Goal: Task Accomplishment & Management: Complete application form

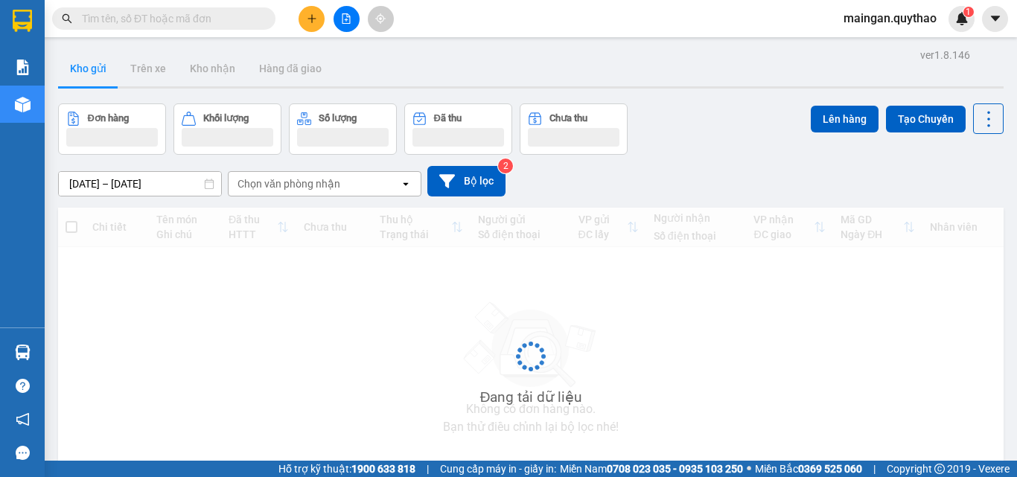
click at [305, 24] on button at bounding box center [311, 19] width 26 height 26
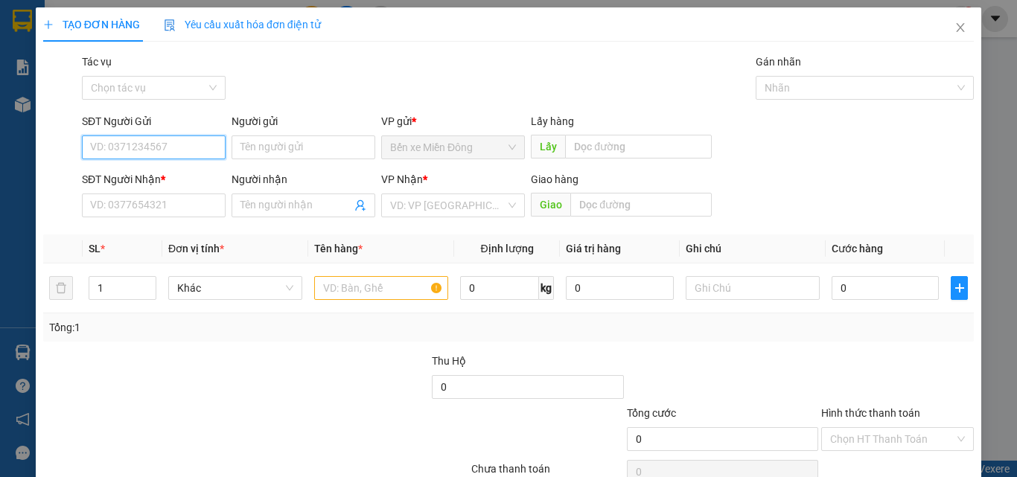
click at [160, 151] on input "SĐT Người Gửi" at bounding box center [154, 147] width 144 height 24
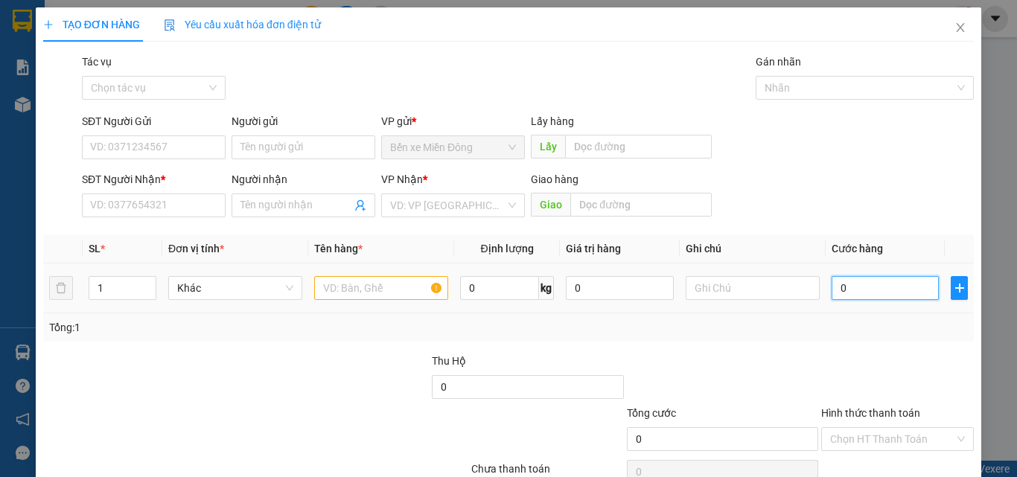
click at [851, 283] on input "0" at bounding box center [884, 288] width 107 height 24
type input "1"
type input "10"
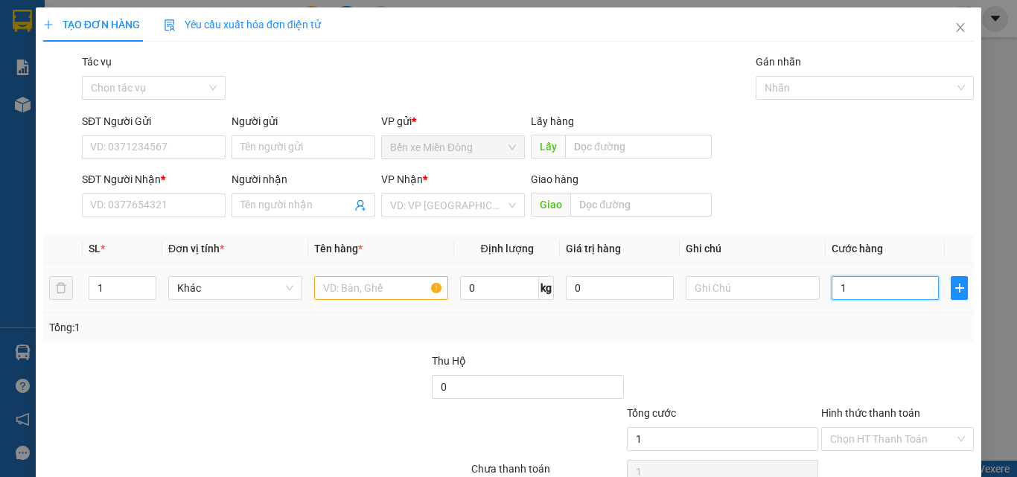
type input "10"
type input "100"
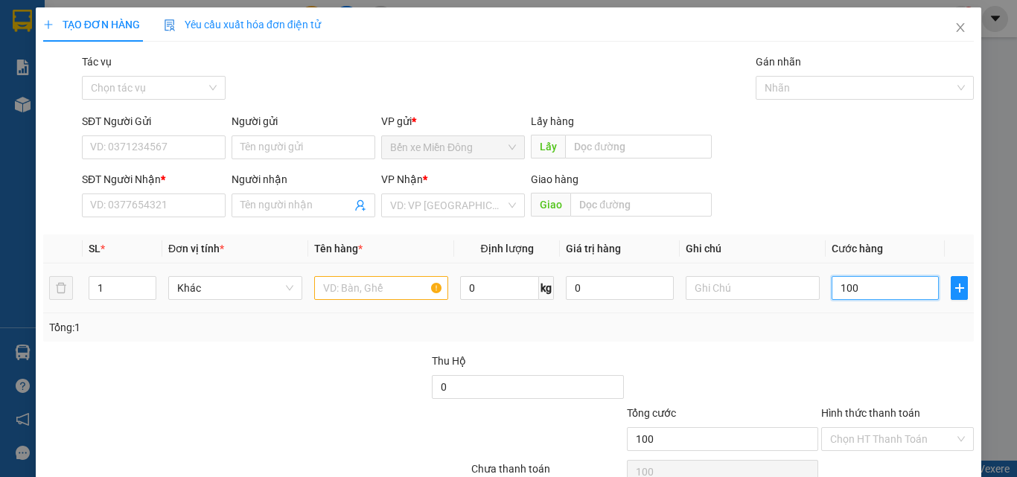
type input "1.000"
type input "10.000"
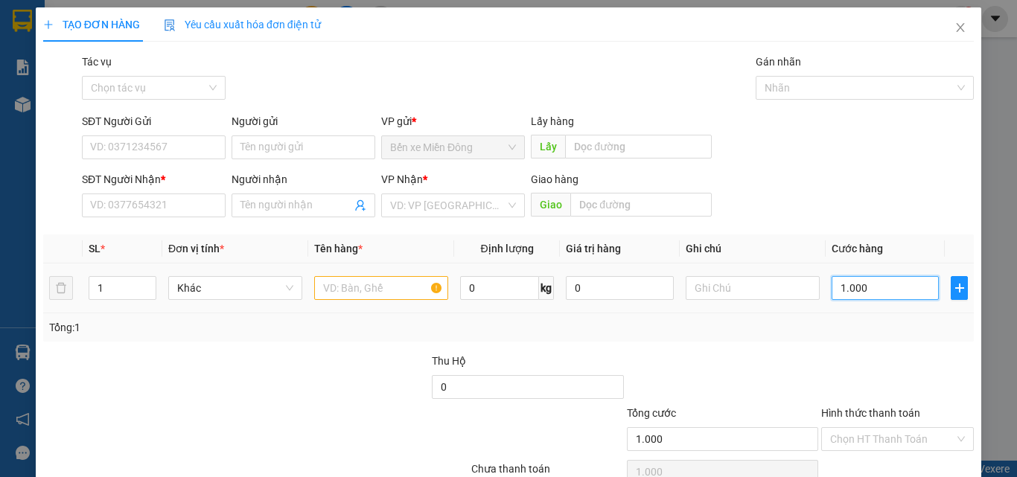
type input "10.000"
type input "100.000"
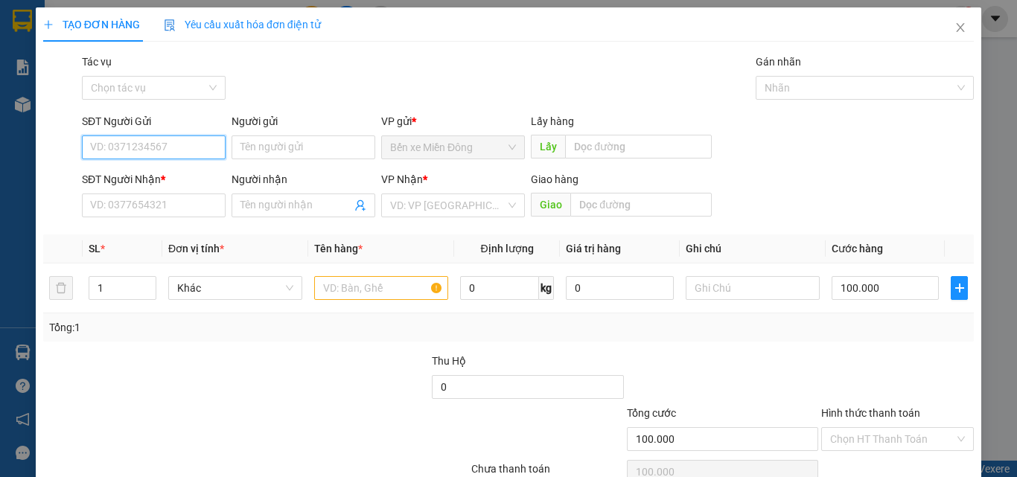
click at [182, 148] on input "SĐT Người Gửi" at bounding box center [154, 147] width 144 height 24
type input "0389012991"
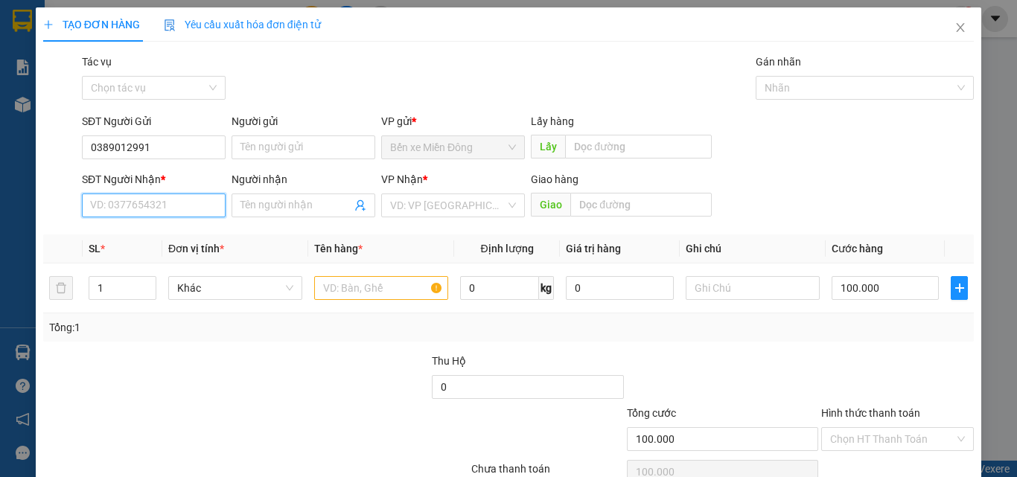
click at [167, 199] on input "SĐT Người Nhận *" at bounding box center [154, 205] width 144 height 24
type input "0383148719"
click at [295, 199] on input "Người nhận" at bounding box center [295, 205] width 111 height 16
drag, startPoint x: 166, startPoint y: 207, endPoint x: 28, endPoint y: 269, distance: 150.9
click at [132, 283] on div "Transit Pickup Surcharge Ids Transit Deliver Surcharge Ids Transit Deliver Surc…" at bounding box center [508, 288] width 930 height 468
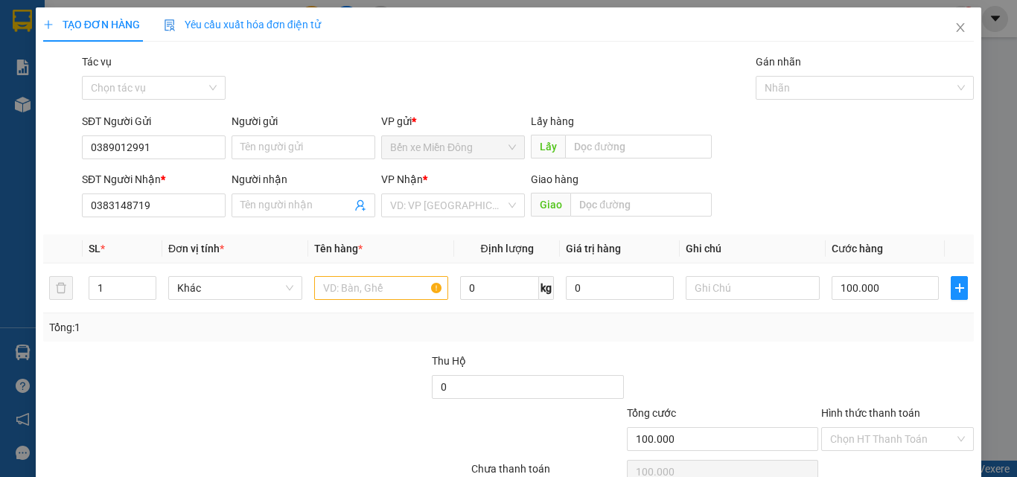
click at [124, 253] on div "SL *" at bounding box center [123, 248] width 68 height 16
click at [283, 208] on input "Người nhận" at bounding box center [295, 205] width 111 height 16
click at [415, 210] on input "search" at bounding box center [447, 205] width 115 height 22
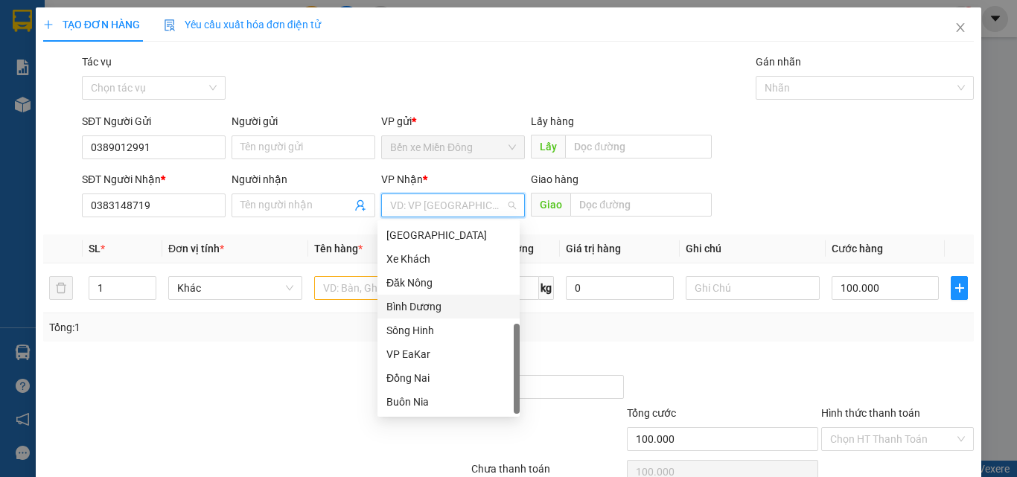
scroll to position [235, 0]
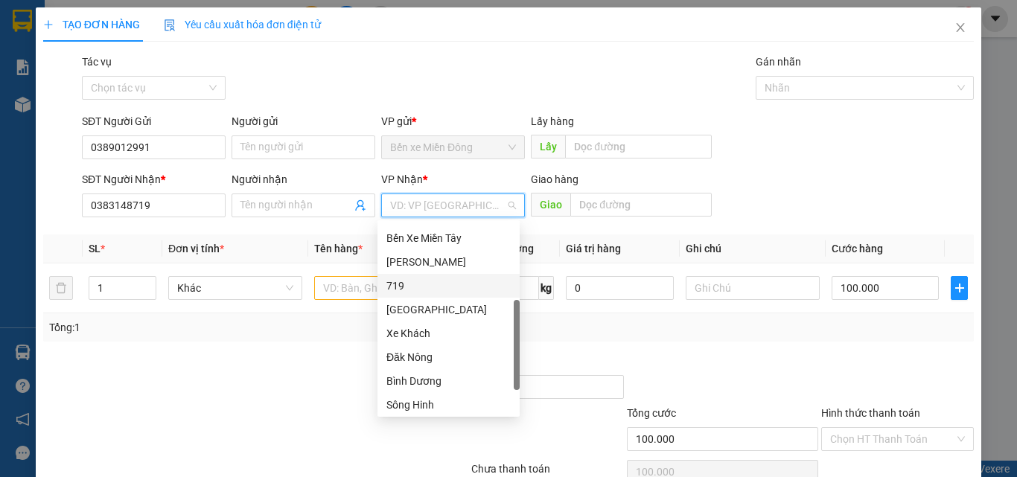
click at [410, 284] on div "719" at bounding box center [448, 286] width 124 height 16
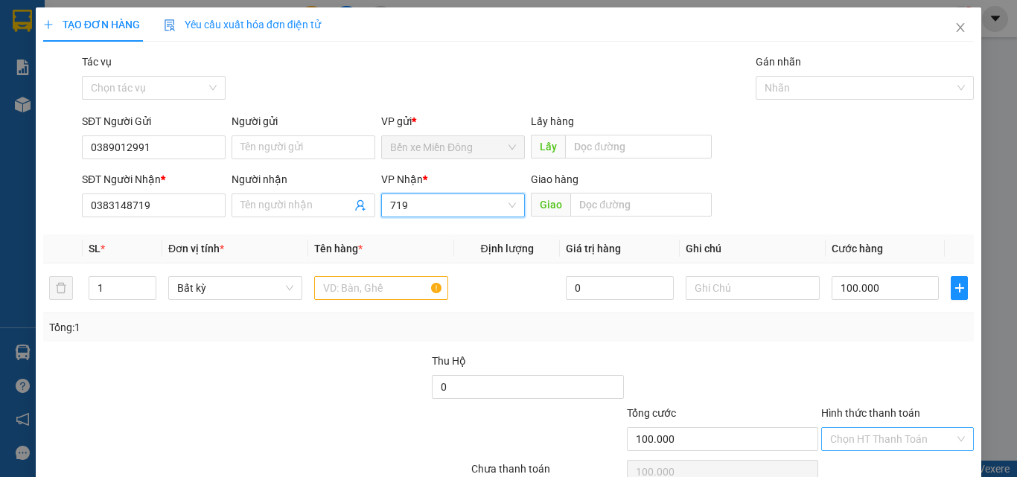
click at [868, 439] on input "Hình thức thanh toán" at bounding box center [892, 439] width 124 height 22
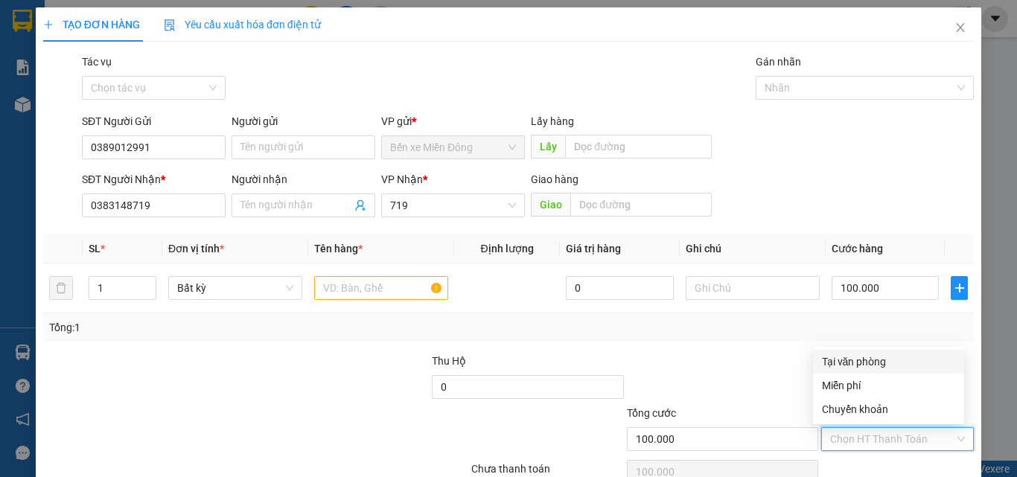
click at [865, 353] on div "Tại văn phòng" at bounding box center [888, 361] width 133 height 16
type input "0"
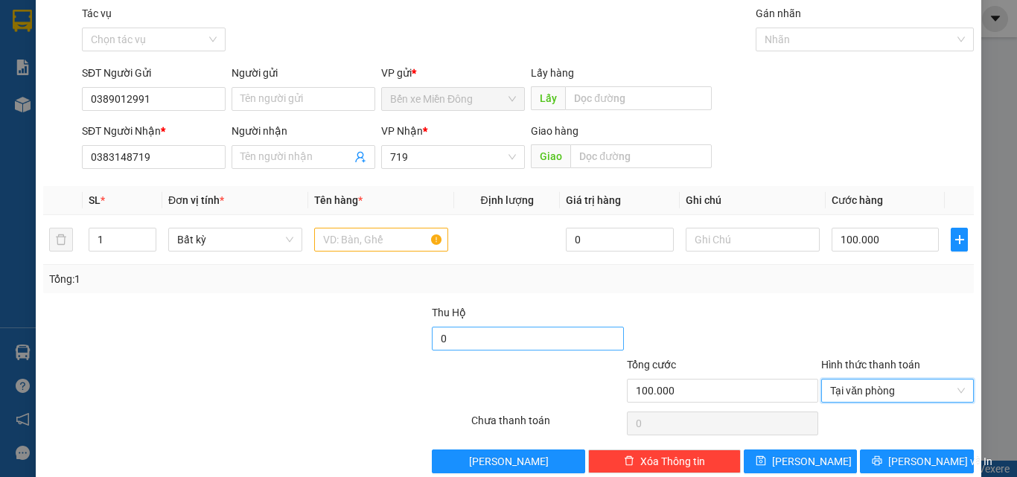
scroll to position [74, 0]
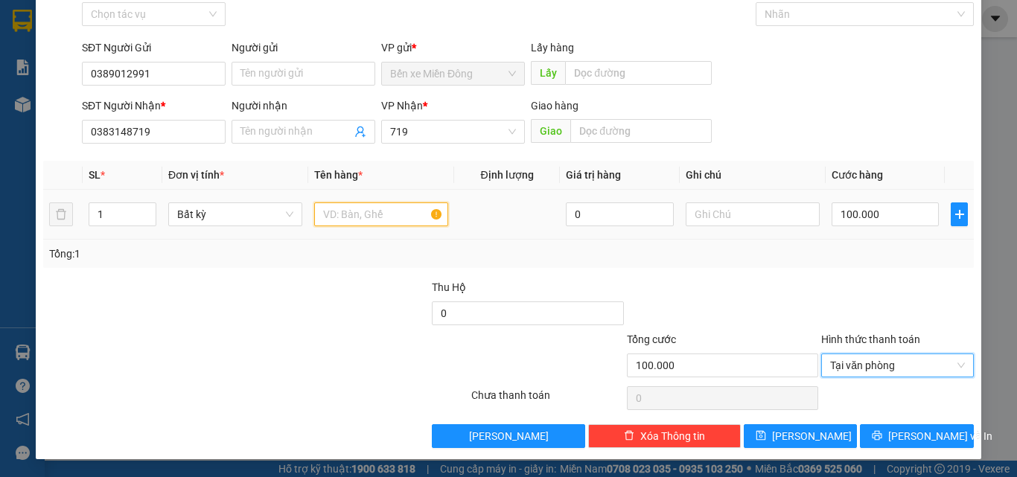
click at [377, 216] on input "text" at bounding box center [381, 214] width 134 height 24
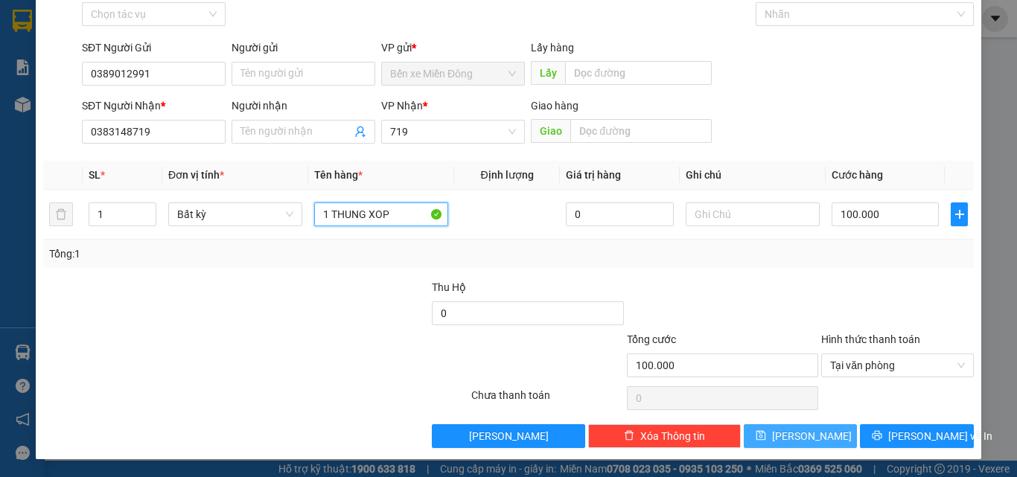
type input "1 THUNG XOP"
click at [796, 435] on span "[PERSON_NAME]" at bounding box center [812, 436] width 80 height 16
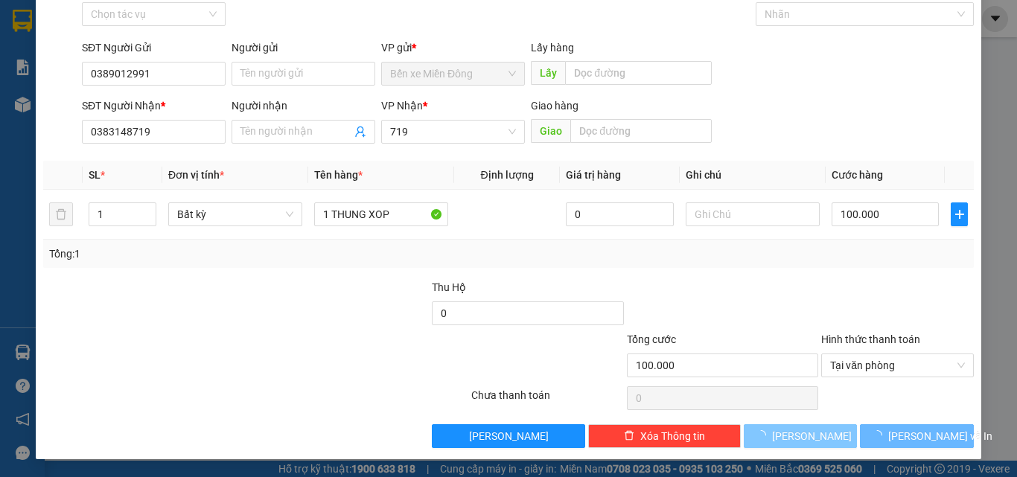
type input "0"
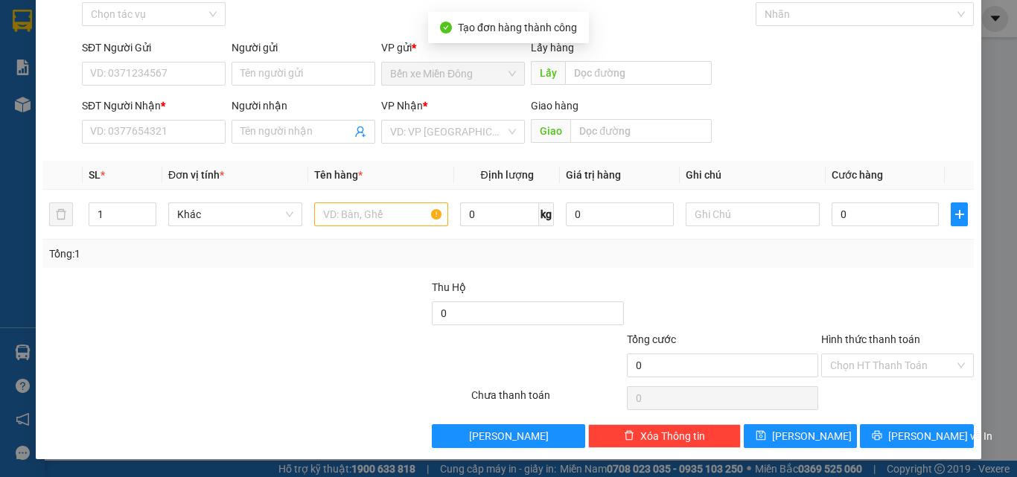
click at [21, 111] on div "TẠO ĐƠN HÀNG Yêu cầu xuất hóa đơn điện tử Transit Pickup Surcharge Ids Transit …" at bounding box center [508, 238] width 1017 height 477
click at [22, 99] on div "TẠO ĐƠN HÀNG Yêu cầu xuất hóa đơn điện tử Transit Pickup Surcharge Ids Transit …" at bounding box center [508, 238] width 1017 height 477
drag, startPoint x: 7, startPoint y: 115, endPoint x: 123, endPoint y: 92, distance: 118.5
click at [7, 116] on div "TẠO ĐƠN HÀNG Yêu cầu xuất hóa đơn điện tử Transit Pickup Surcharge Ids Transit …" at bounding box center [508, 238] width 1017 height 477
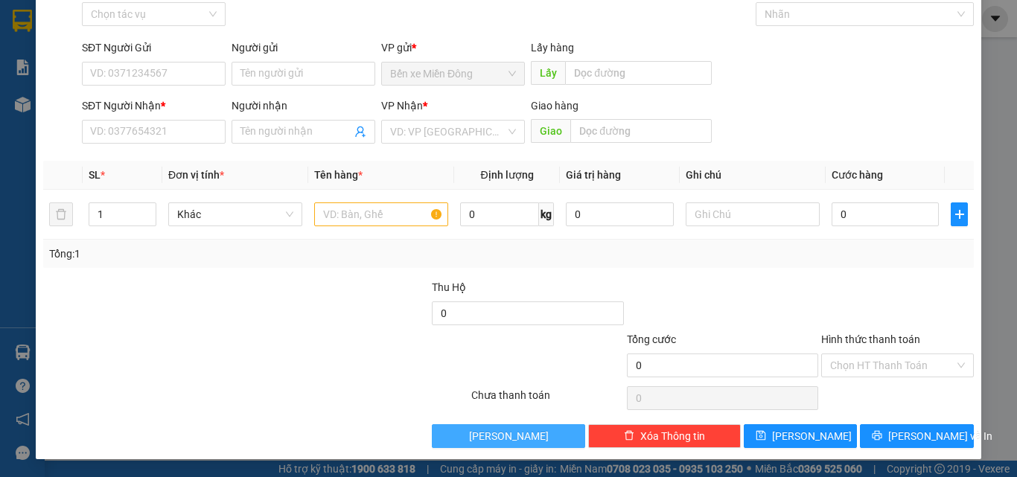
click at [508, 438] on span "[PERSON_NAME]" at bounding box center [509, 436] width 80 height 16
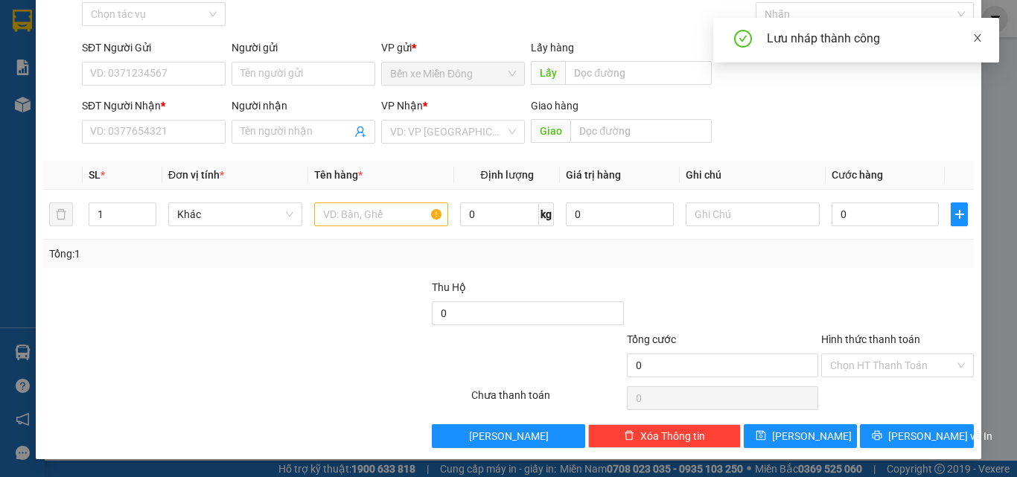
click at [979, 36] on icon "close" at bounding box center [977, 38] width 10 height 10
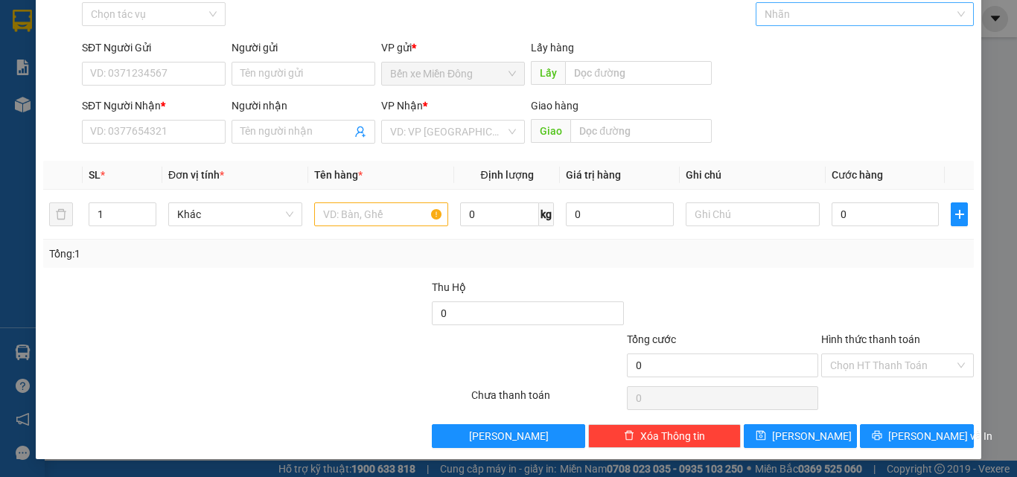
click at [942, 13] on div at bounding box center [857, 14] width 196 height 18
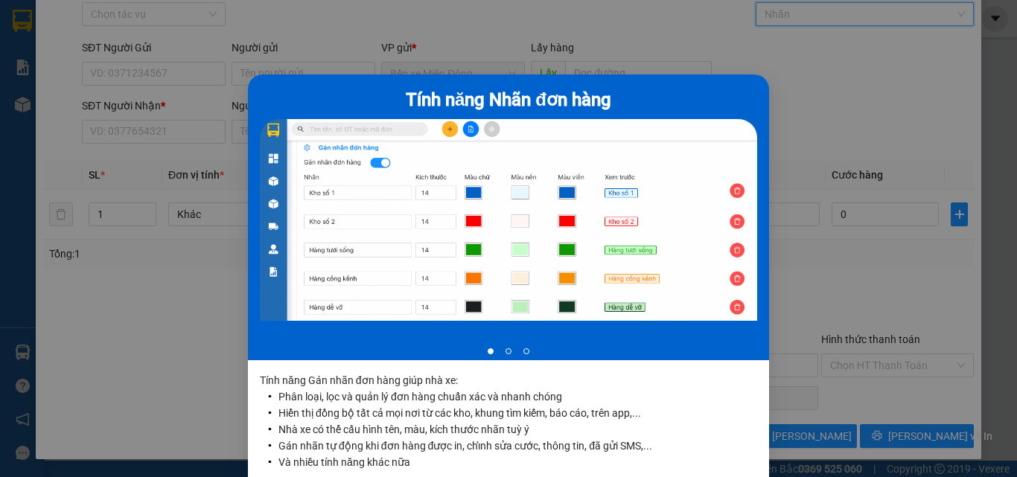
click at [983, 120] on div "Tính năng Nhãn đơn hàng 1 of 3 Tính năng Gán nhãn đơn hàng giúp nhà xe: Phân lo…" at bounding box center [508, 238] width 1017 height 477
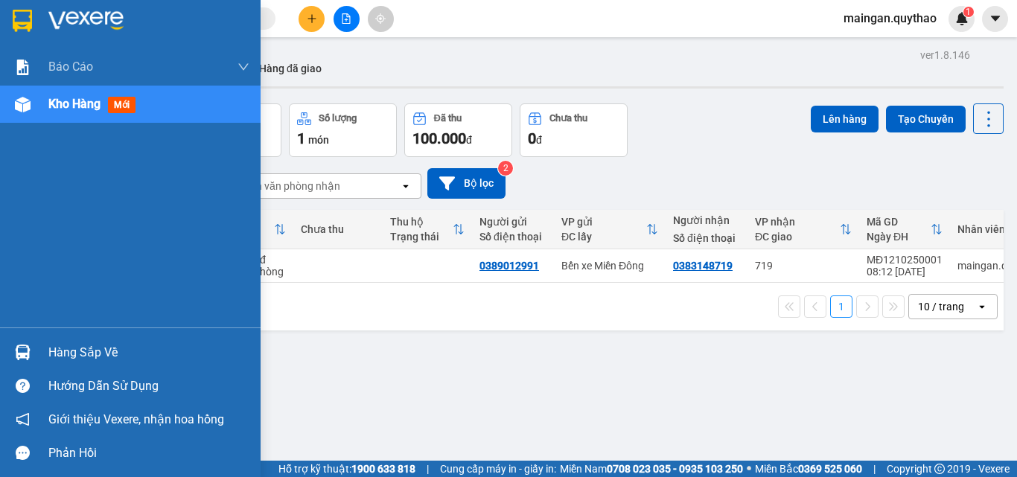
drag, startPoint x: 51, startPoint y: 185, endPoint x: 40, endPoint y: 134, distance: 51.7
click at [51, 184] on div "Báo cáo Báo cáo dòng tiền (nhân viên) Doanh số tạo đơn theo VP gửi (nhân viên) …" at bounding box center [130, 187] width 260 height 279
click at [42, 108] on div "Kho hàng mới" at bounding box center [130, 104] width 260 height 37
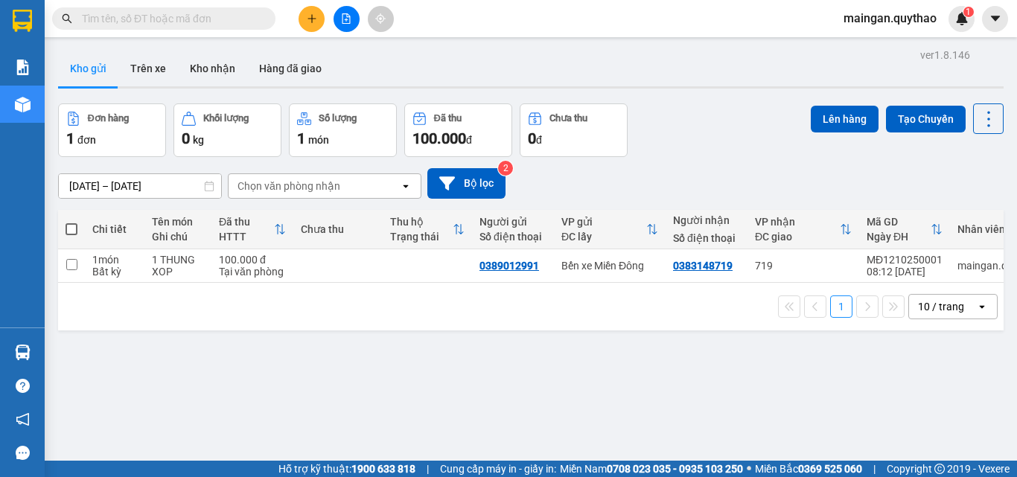
click at [543, 379] on div "ver 1.8.146 Kho gửi Trên xe Kho nhận Hàng đã giao Đơn hàng 1 đơn Khối lượng 0 k…" at bounding box center [530, 283] width 957 height 477
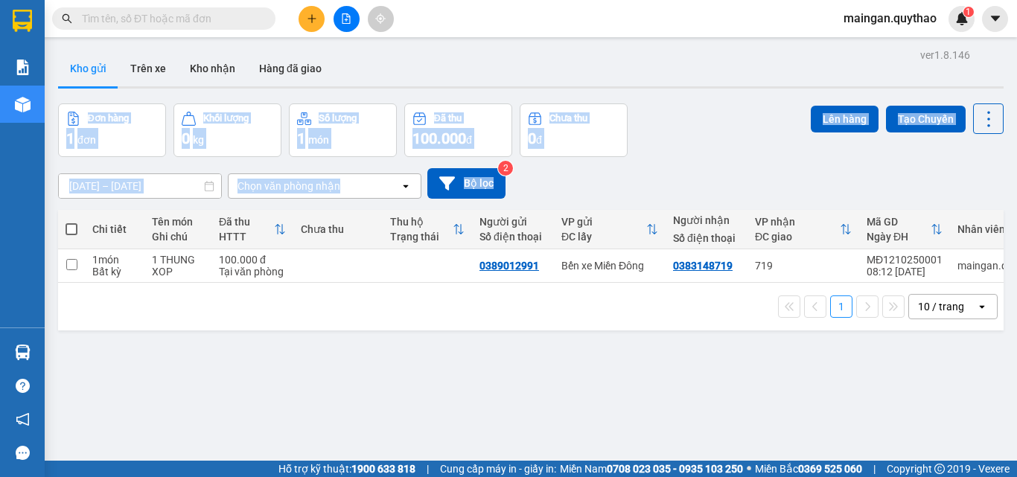
click at [787, 52] on div "ver 1.8.146 Kho gửi Trên xe Kho nhận Hàng đã giao Đơn hàng 1 đơn Khối lượng 0 k…" at bounding box center [530, 283] width 957 height 477
click at [298, 19] on button at bounding box center [311, 19] width 26 height 26
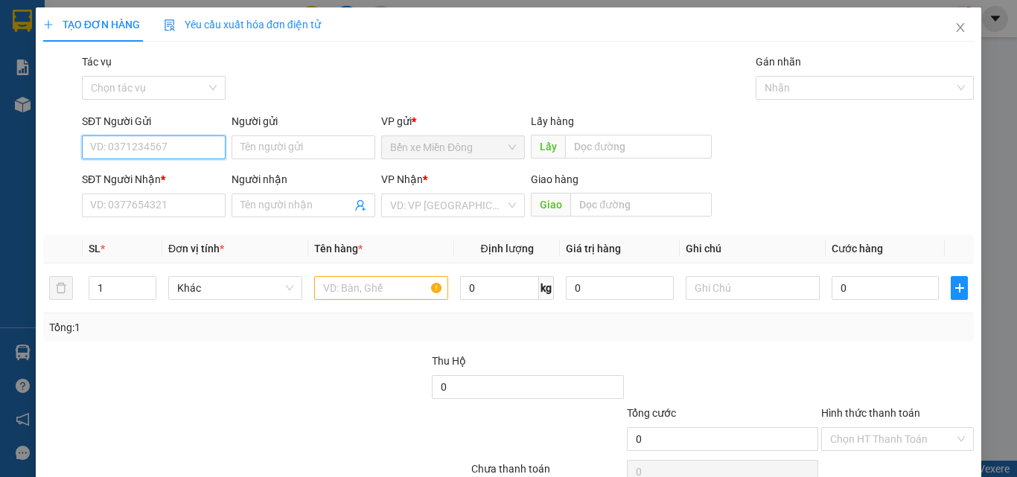
click at [136, 146] on input "SĐT Người Gửi" at bounding box center [154, 147] width 144 height 24
type input "0363124757"
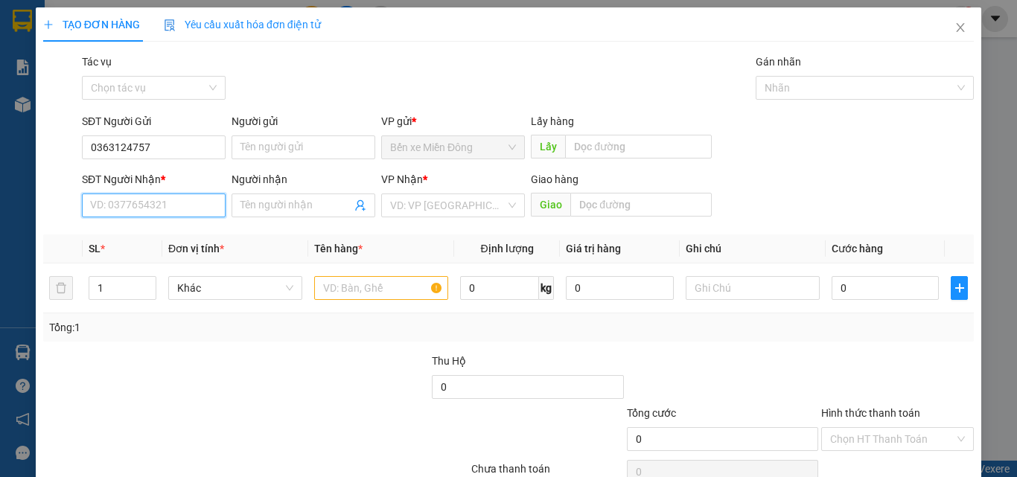
click at [184, 205] on input "SĐT Người Nhận *" at bounding box center [154, 205] width 144 height 24
type input "0987098532"
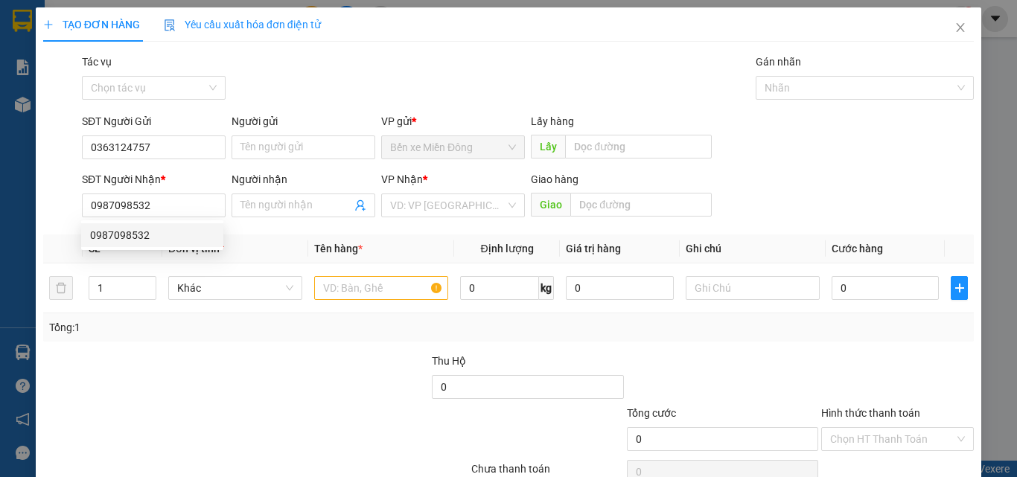
drag, startPoint x: 452, startPoint y: 415, endPoint x: 375, endPoint y: 441, distance: 80.7
drag, startPoint x: 375, startPoint y: 441, endPoint x: 255, endPoint y: 435, distance: 120.0
click at [255, 435] on div at bounding box center [178, 431] width 272 height 52
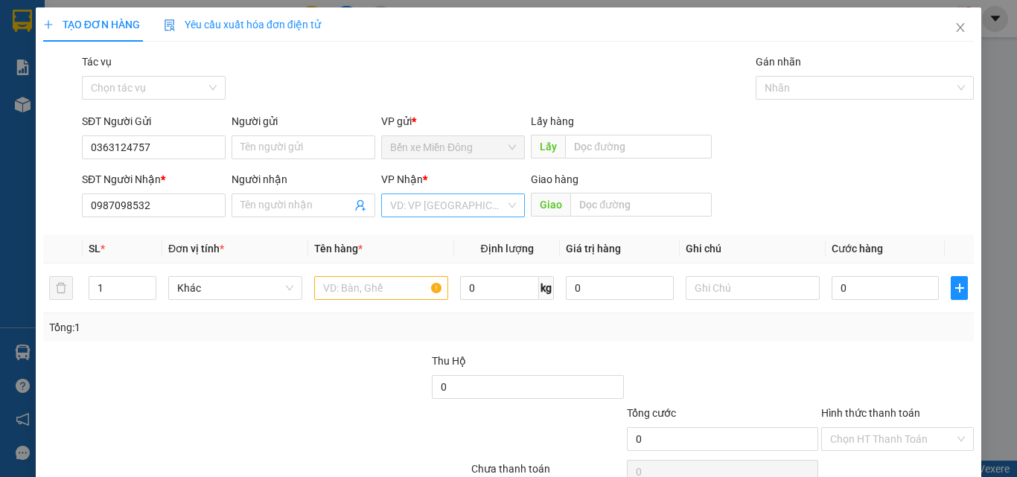
click at [466, 208] on input "search" at bounding box center [447, 205] width 115 height 22
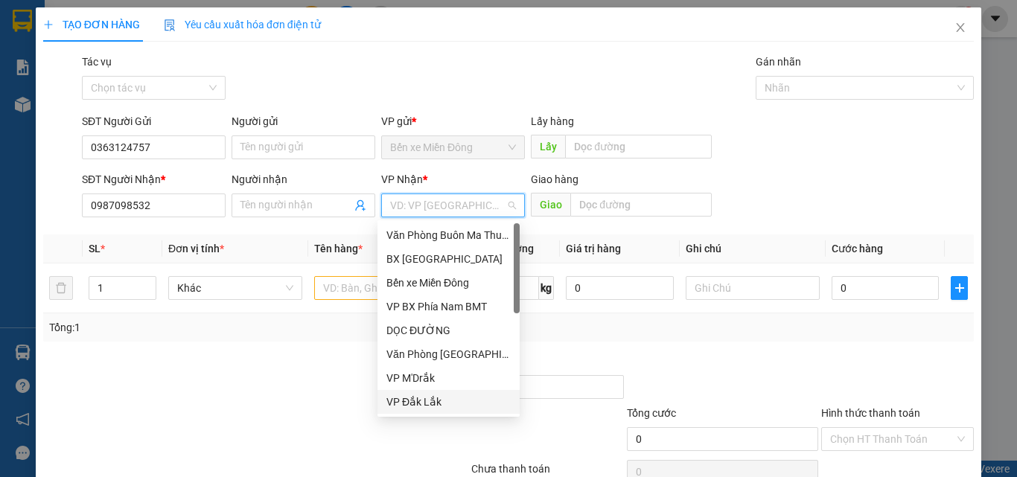
click at [430, 405] on div "VP Đắk Lắk" at bounding box center [448, 402] width 124 height 16
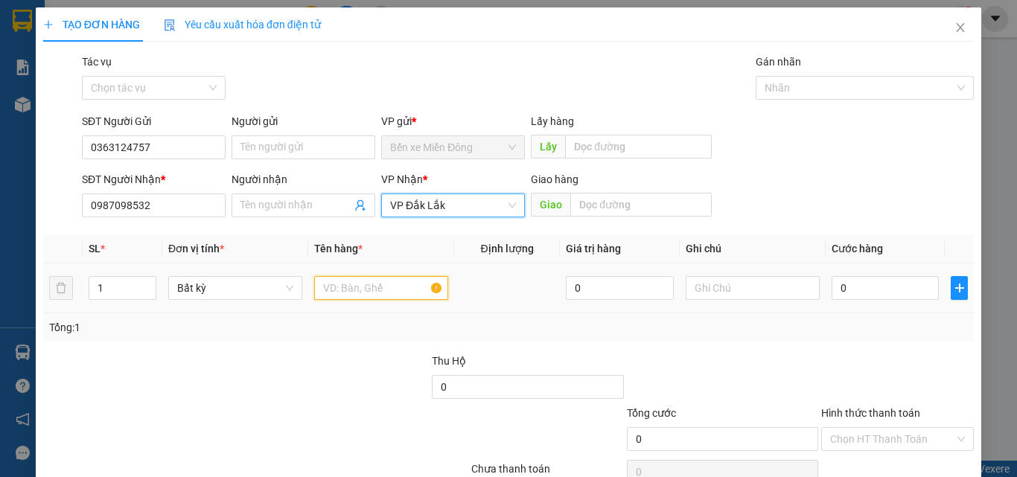
click at [383, 278] on input "text" at bounding box center [381, 288] width 134 height 24
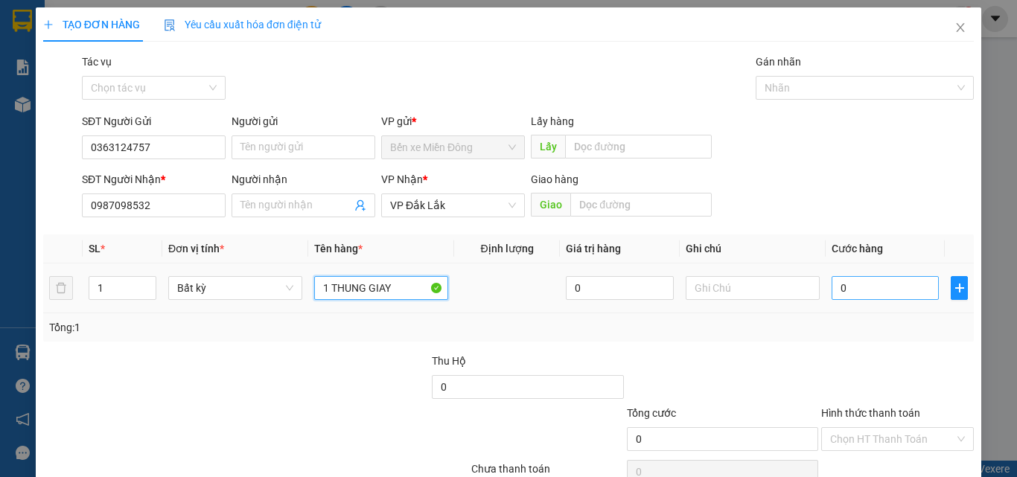
type input "1 THUNG GIAY"
click at [854, 288] on input "0" at bounding box center [884, 288] width 107 height 24
type input "5"
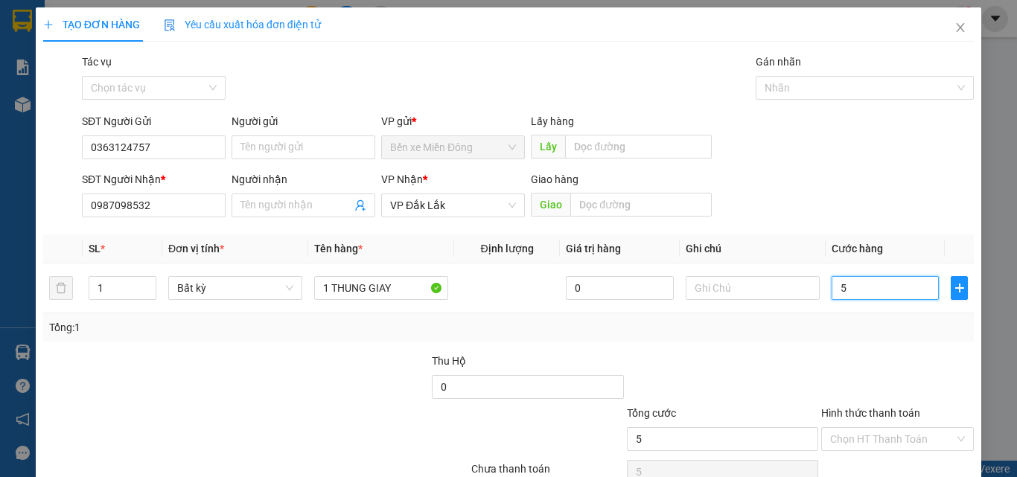
type input "50"
type input "500"
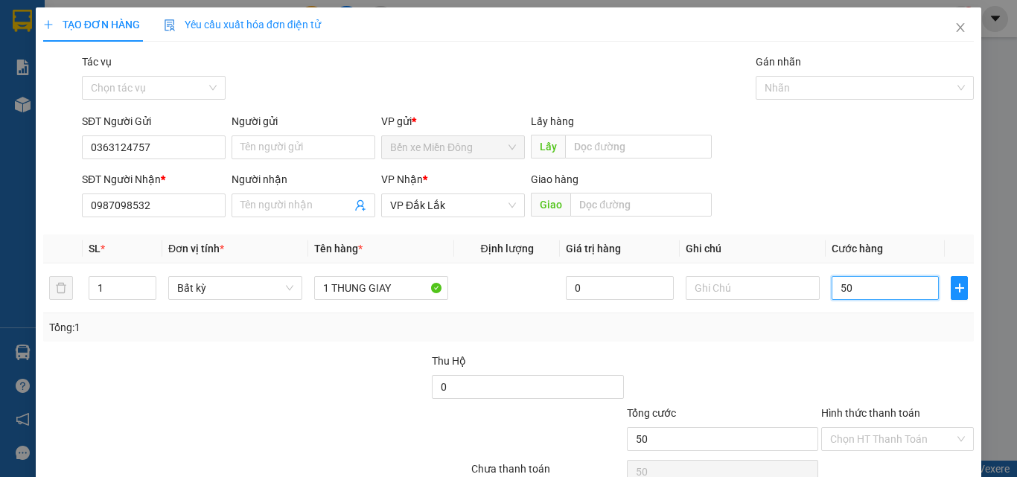
type input "500"
type input "5.000"
type input "50.000"
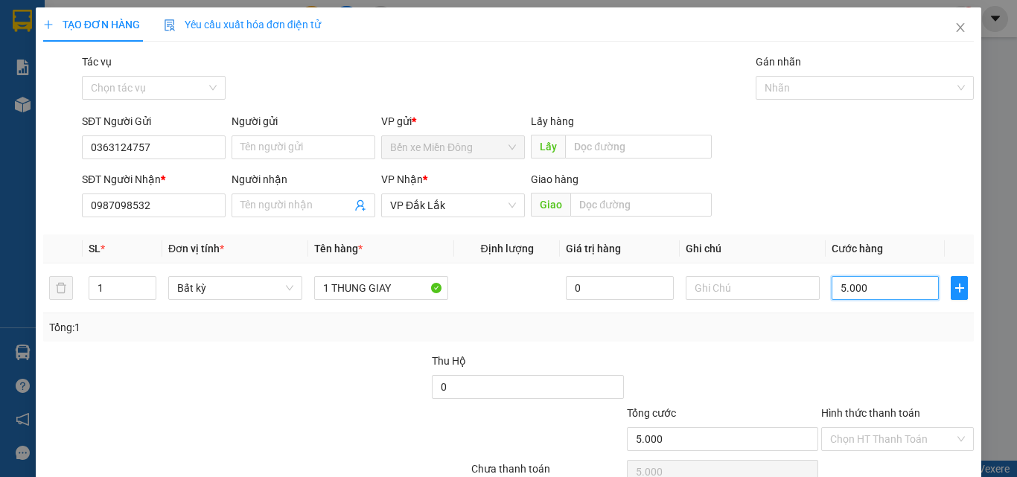
type input "50.000"
click at [866, 442] on input "Hình thức thanh toán" at bounding box center [892, 439] width 124 height 22
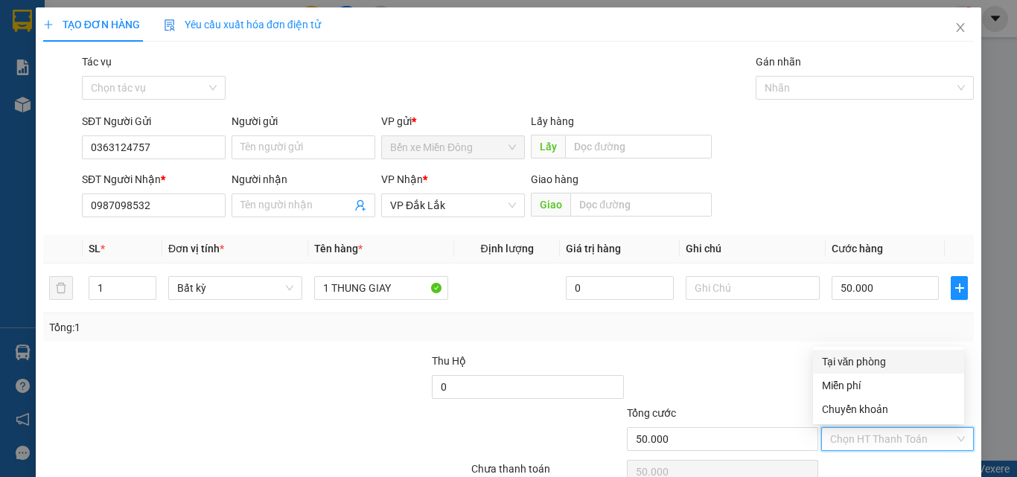
click at [863, 359] on div "Tại văn phòng" at bounding box center [888, 361] width 133 height 16
type input "0"
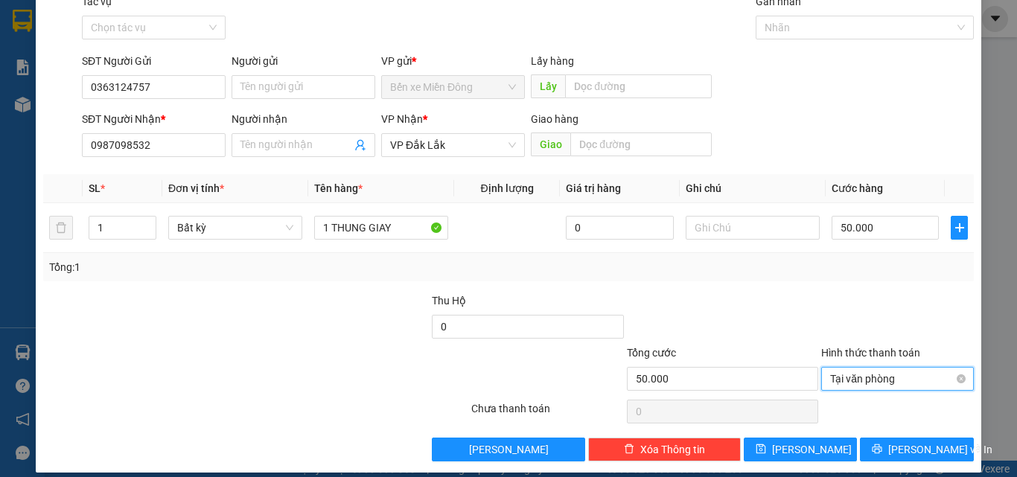
scroll to position [74, 0]
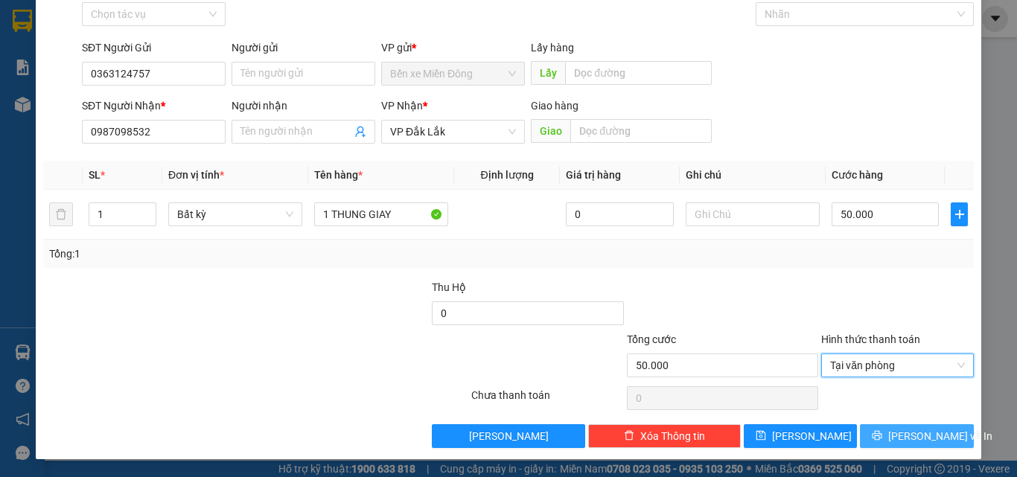
click at [910, 443] on span "[PERSON_NAME] và In" at bounding box center [940, 436] width 104 height 16
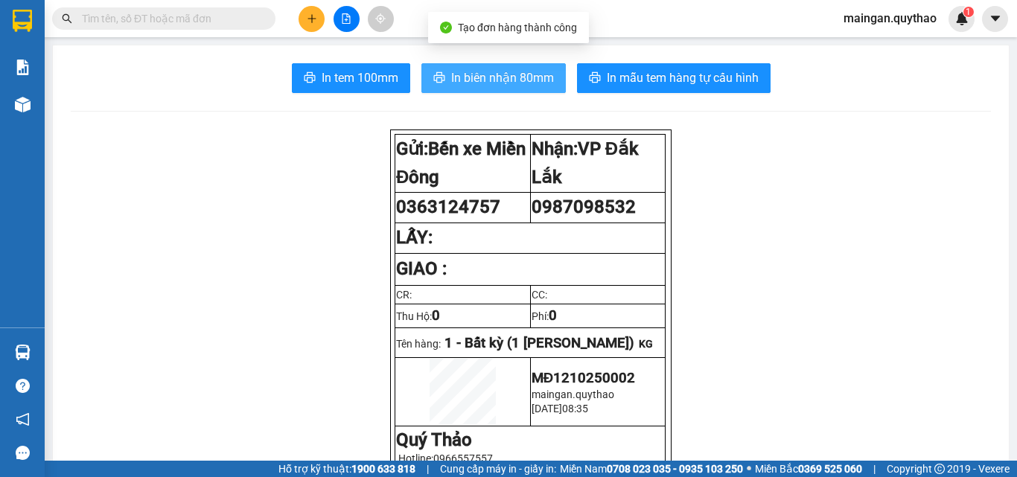
click at [514, 75] on span "In biên nhận 80mm" at bounding box center [502, 77] width 103 height 19
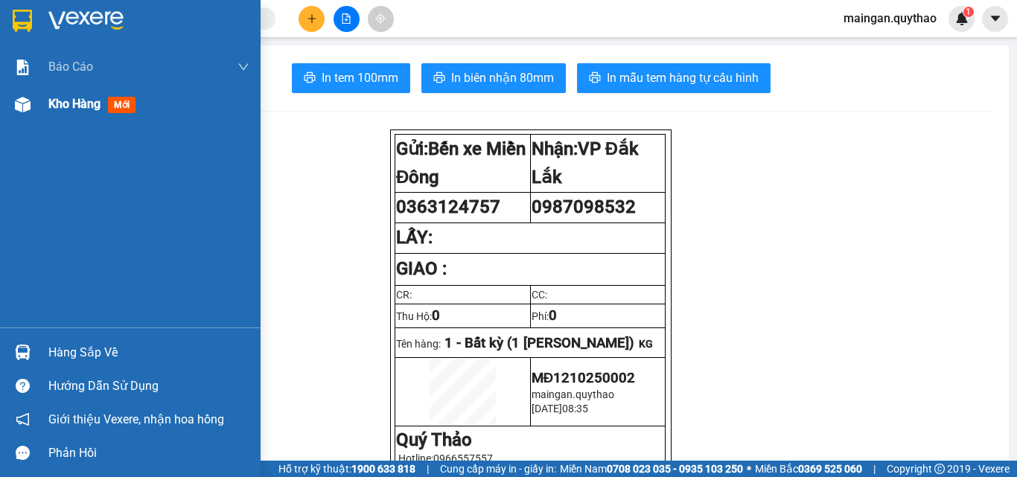
click at [24, 103] on img at bounding box center [23, 105] width 16 height 16
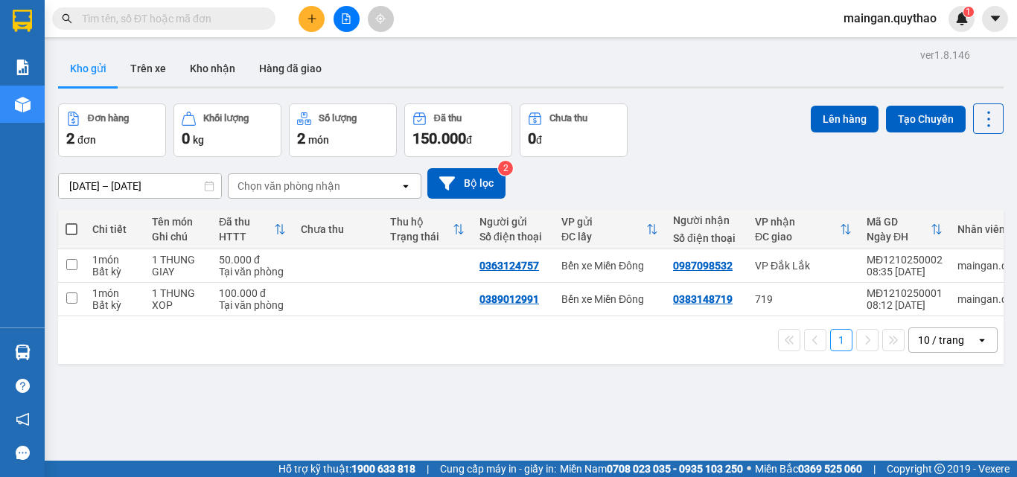
drag, startPoint x: 725, startPoint y: 7, endPoint x: 323, endPoint y: 4, distance: 401.9
click at [323, 3] on div "Kết quả tìm kiếm ( 0 ) Bộ lọc No Data maingan.quythao 1" at bounding box center [508, 18] width 1017 height 37
click at [314, 10] on button at bounding box center [311, 19] width 26 height 26
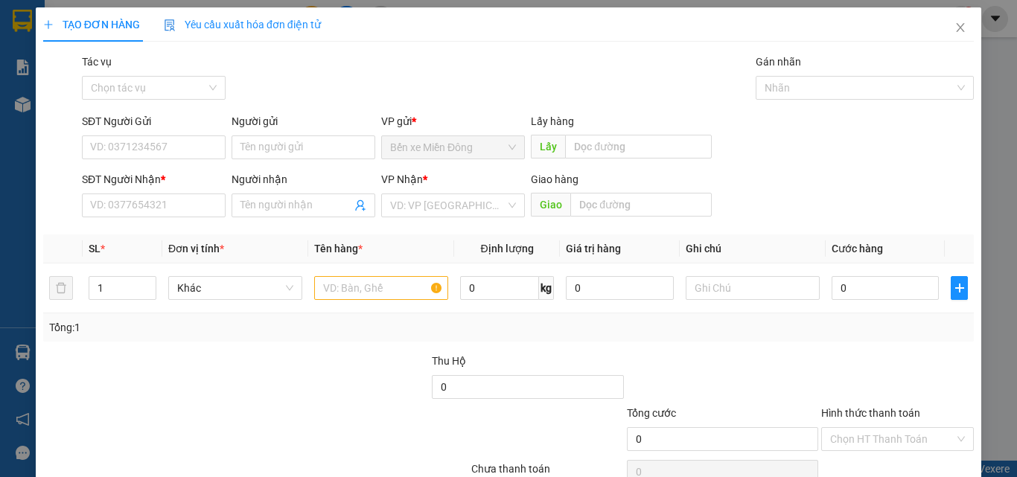
click at [155, 159] on div "SĐT Người Gửi VD: 0371234567" at bounding box center [154, 139] width 144 height 52
click at [150, 150] on input "SĐT Người Gửi" at bounding box center [154, 147] width 144 height 24
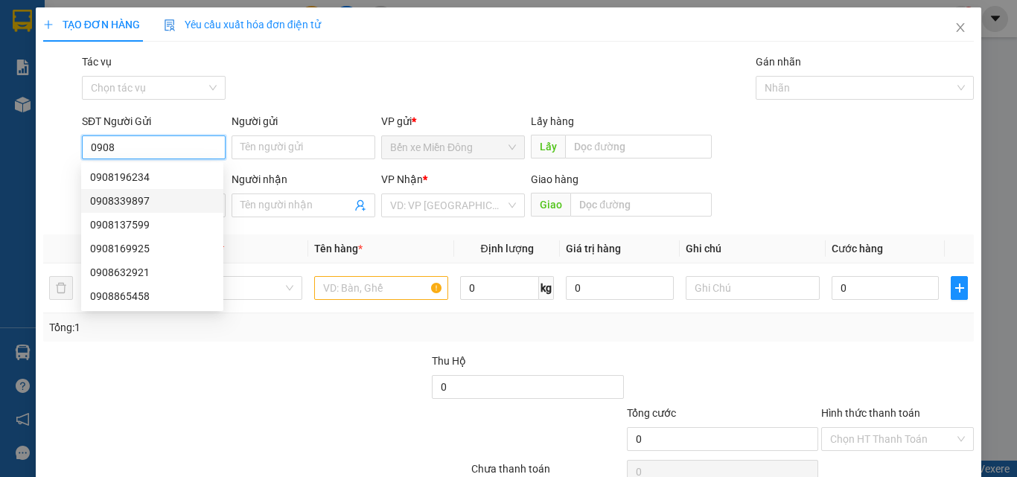
click at [146, 200] on div "0908339897" at bounding box center [152, 201] width 124 height 16
type input "0908339897"
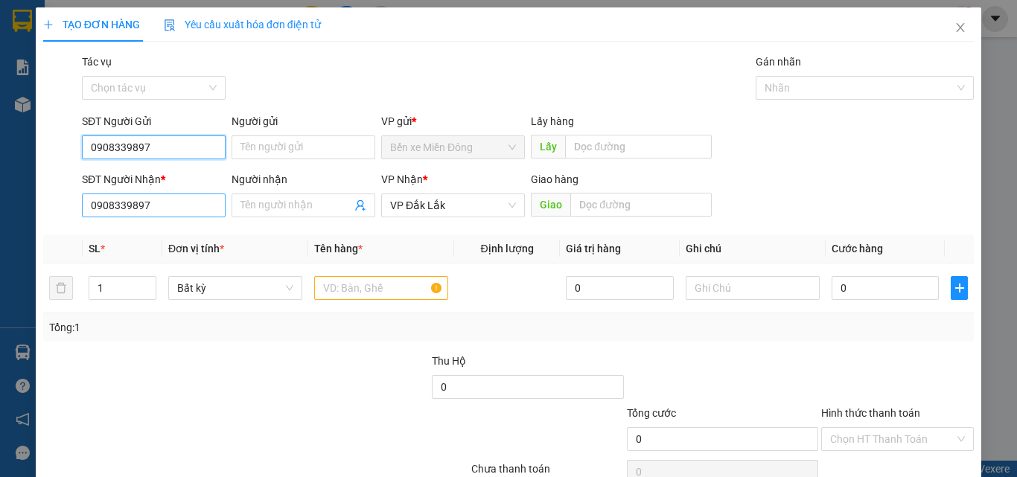
type input "0908339897"
click at [169, 211] on input "0908339897" at bounding box center [154, 205] width 144 height 24
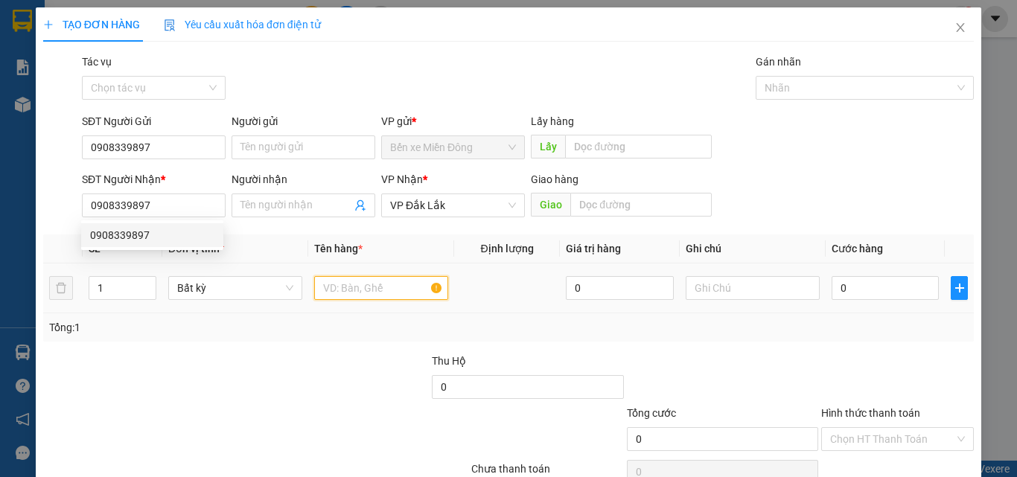
click at [348, 298] on input "text" at bounding box center [381, 288] width 134 height 24
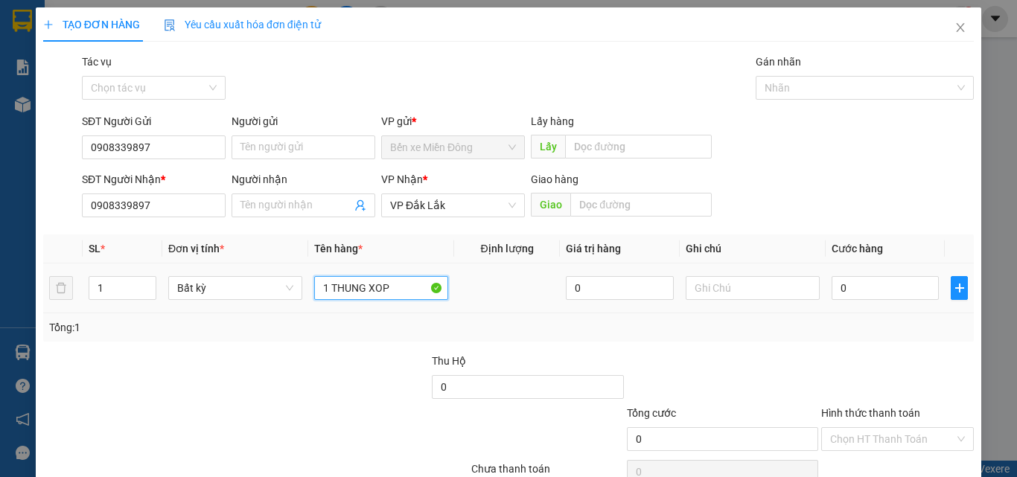
type input "1 THUNG XOP"
click at [856, 270] on td "0" at bounding box center [884, 288] width 119 height 50
click at [863, 289] on input "0" at bounding box center [884, 288] width 107 height 24
type input "1"
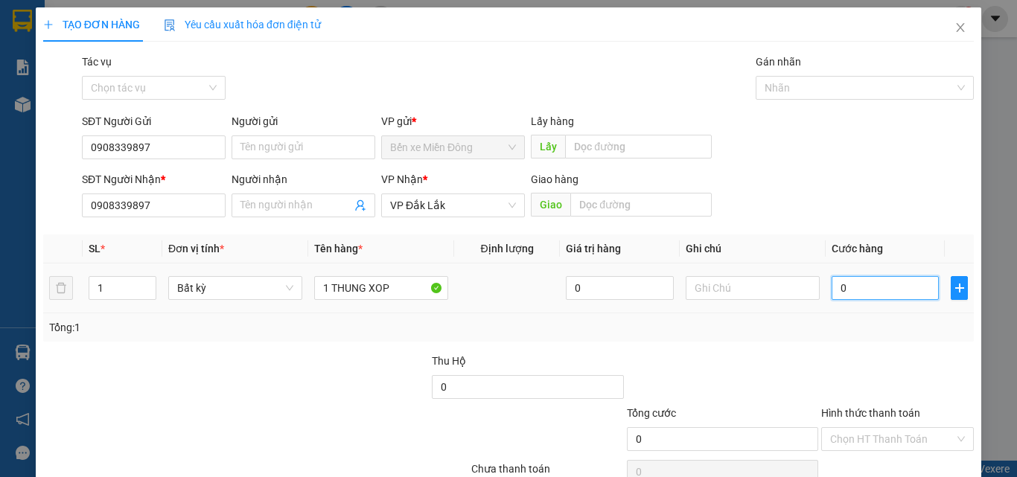
type input "1"
type input "15"
type input "150"
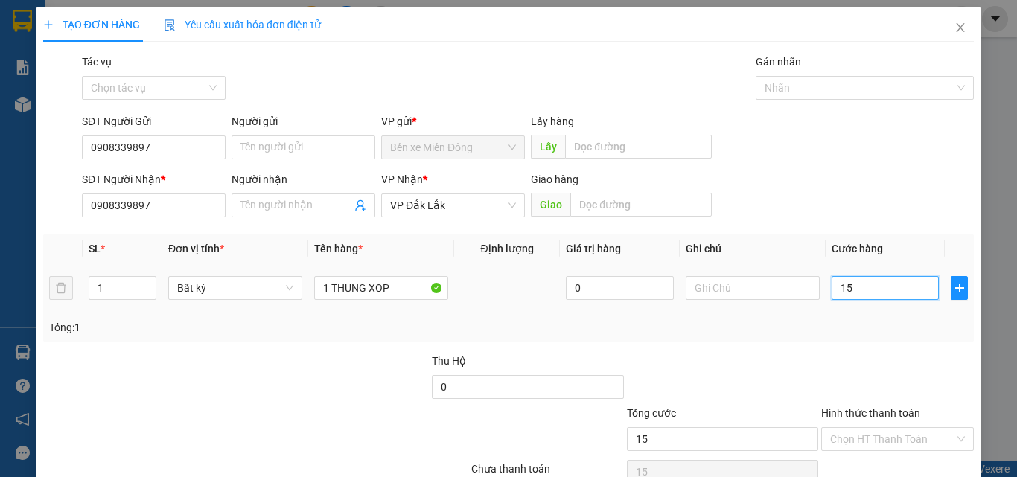
type input "150"
type input "1.500"
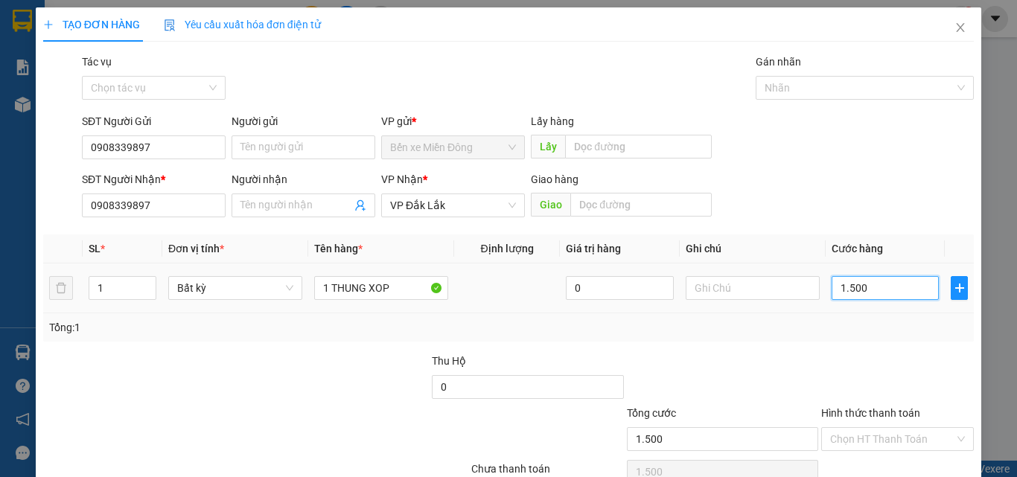
type input "15.000"
type input "150.000"
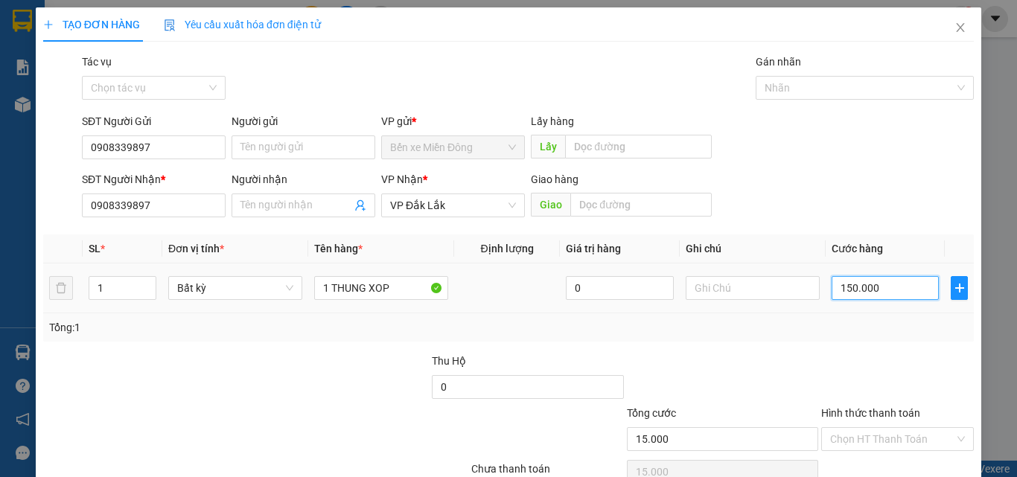
type input "150.000"
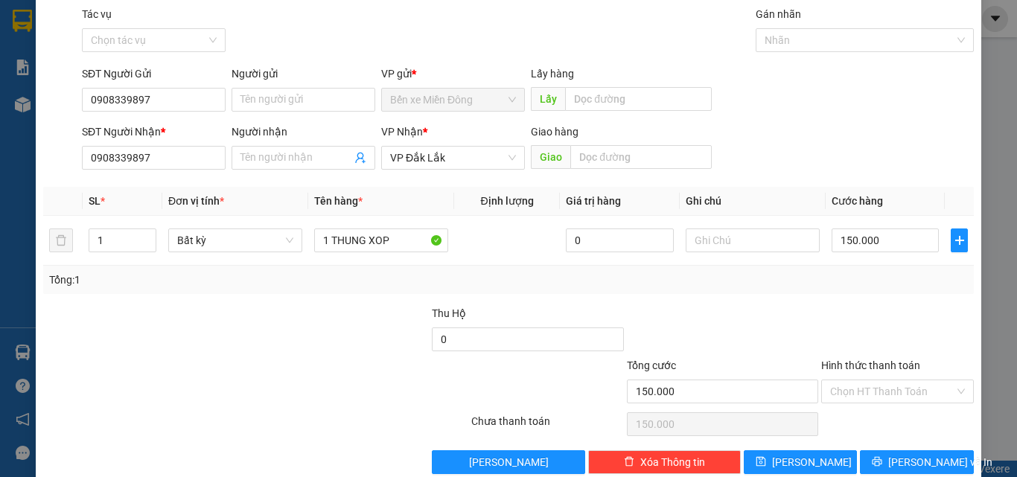
scroll to position [74, 0]
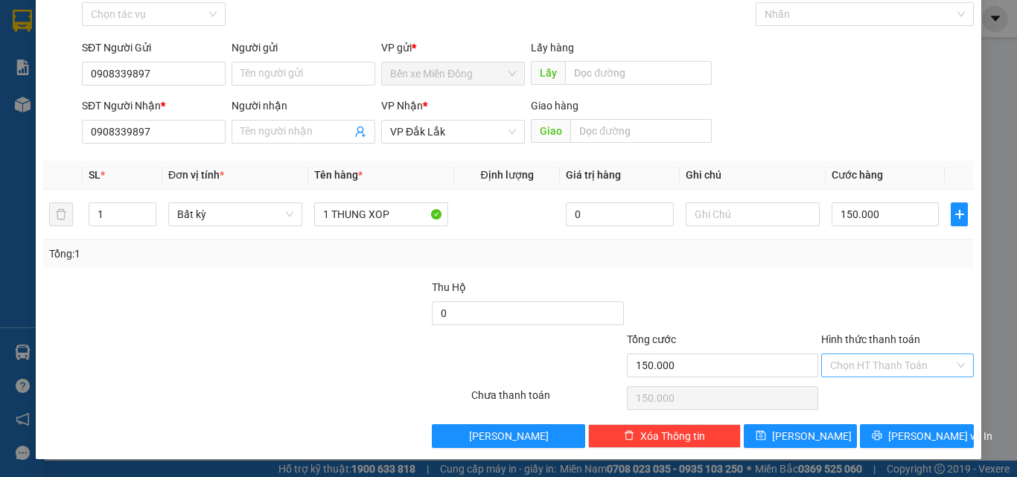
click at [883, 364] on input "Hình thức thanh toán" at bounding box center [892, 365] width 124 height 22
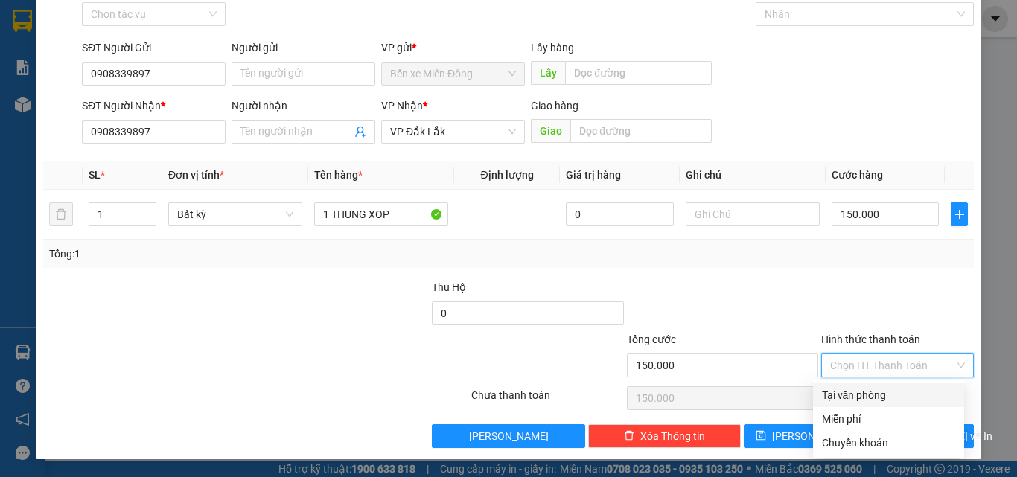
click at [857, 394] on div "Tại văn phòng" at bounding box center [888, 395] width 133 height 16
type input "0"
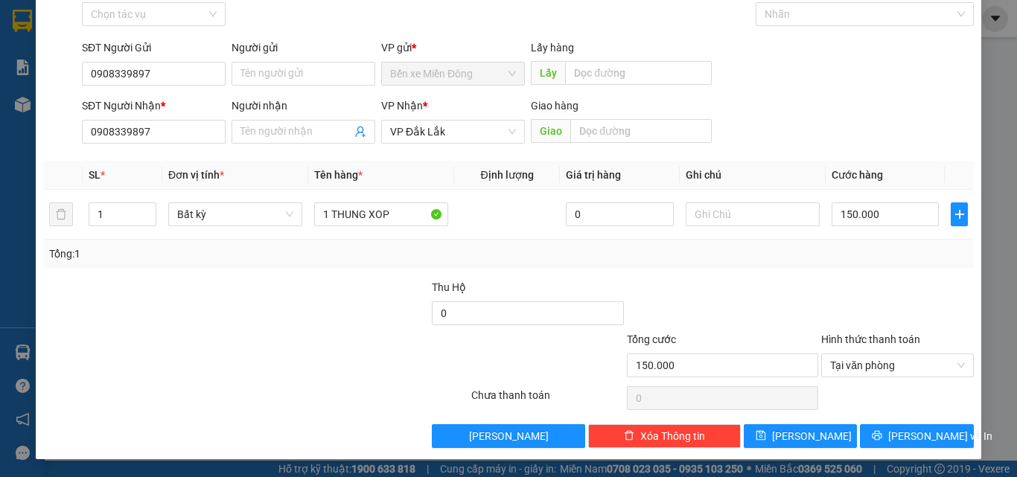
click at [677, 290] on div at bounding box center [722, 305] width 194 height 52
click at [898, 429] on span "[PERSON_NAME] và In" at bounding box center [940, 436] width 104 height 16
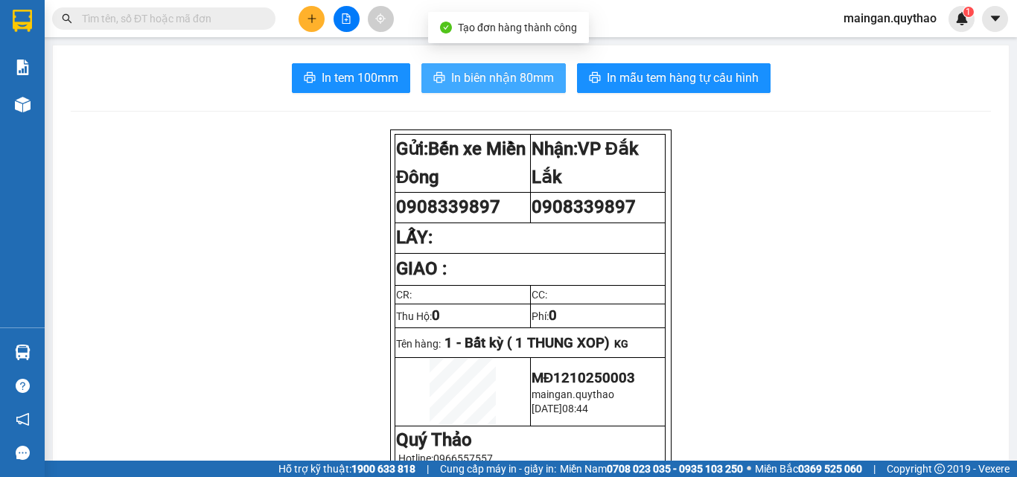
click at [510, 77] on span "In biên nhận 80mm" at bounding box center [502, 77] width 103 height 19
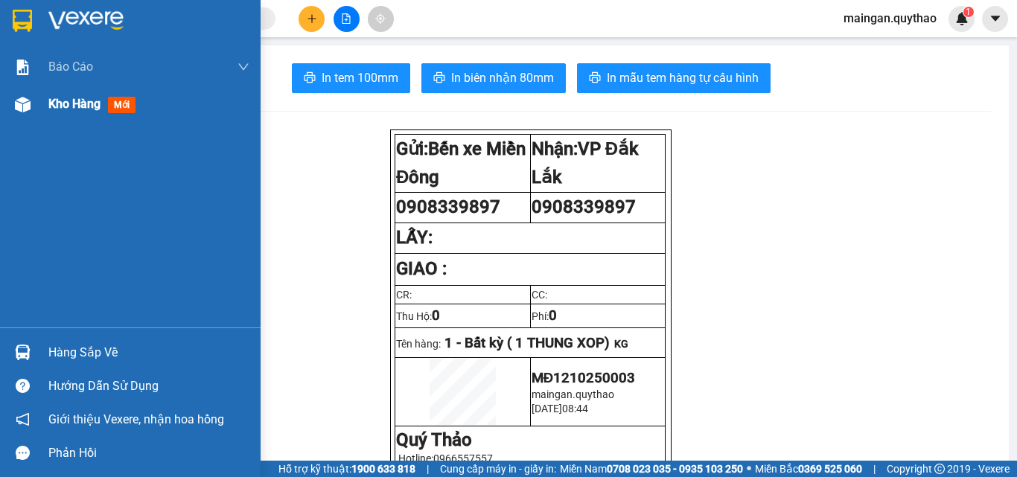
click at [54, 109] on span "Kho hàng" at bounding box center [74, 104] width 52 height 14
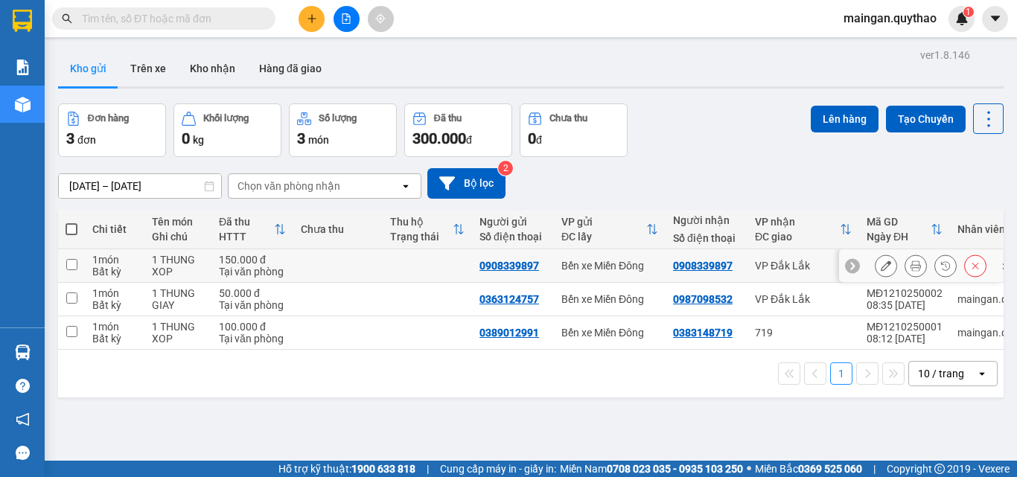
click at [880, 265] on icon at bounding box center [885, 265] width 10 height 10
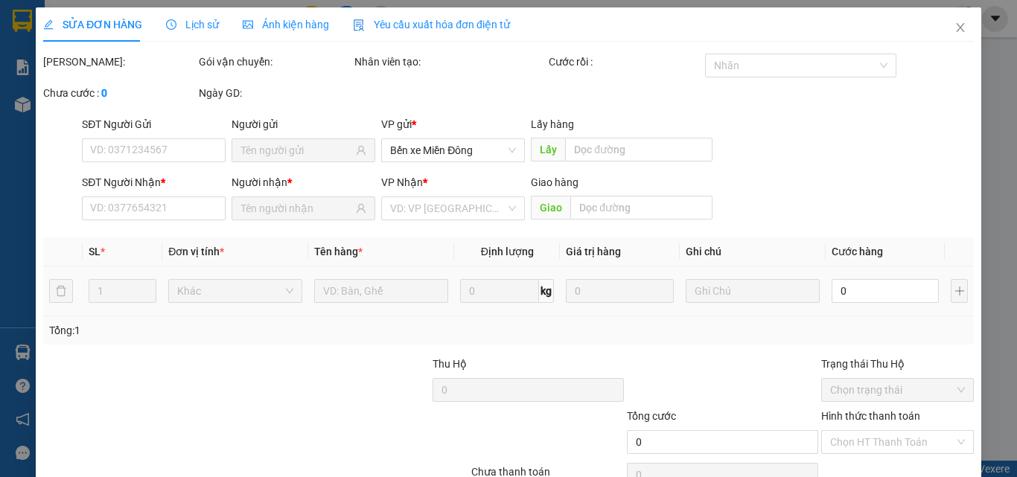
type input "0908339897"
type input "150.000"
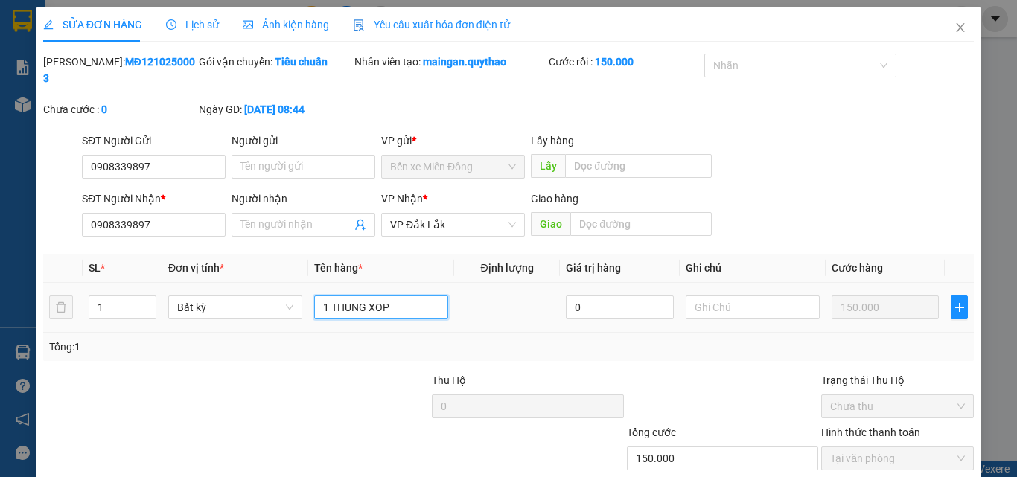
click at [417, 295] on input "1 THUNG XOP" at bounding box center [381, 307] width 134 height 24
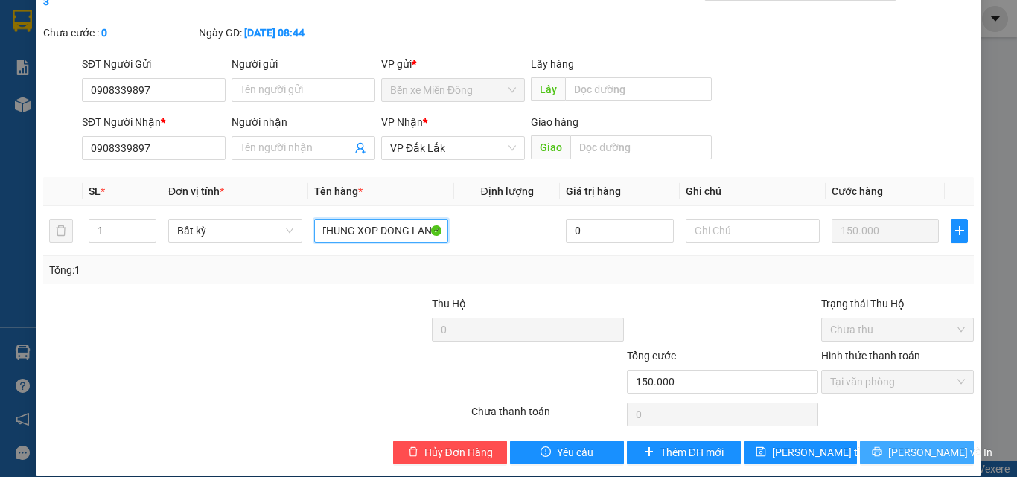
type input "1 THUNG XOP DONG LANH"
click at [920, 444] on span "[PERSON_NAME] và In" at bounding box center [940, 452] width 104 height 16
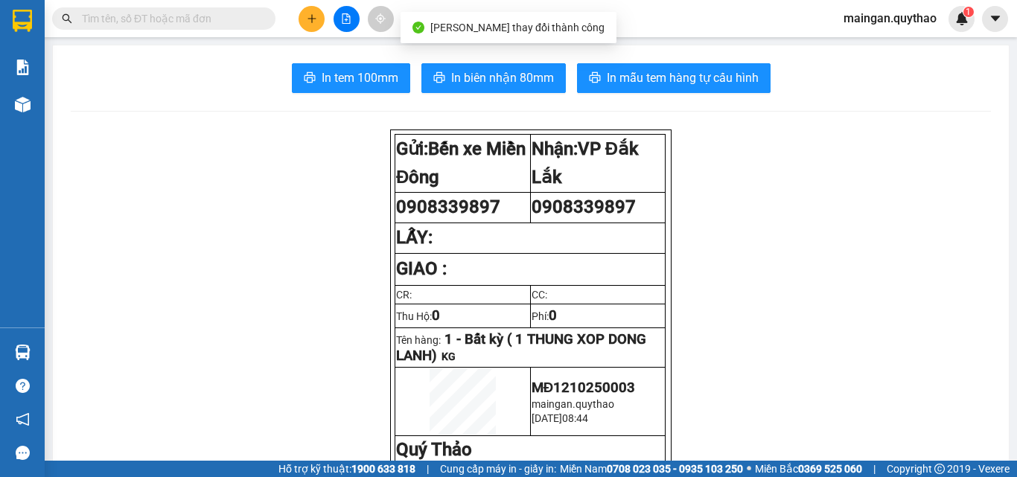
click at [479, 75] on span "In biên nhận 80mm" at bounding box center [502, 77] width 103 height 19
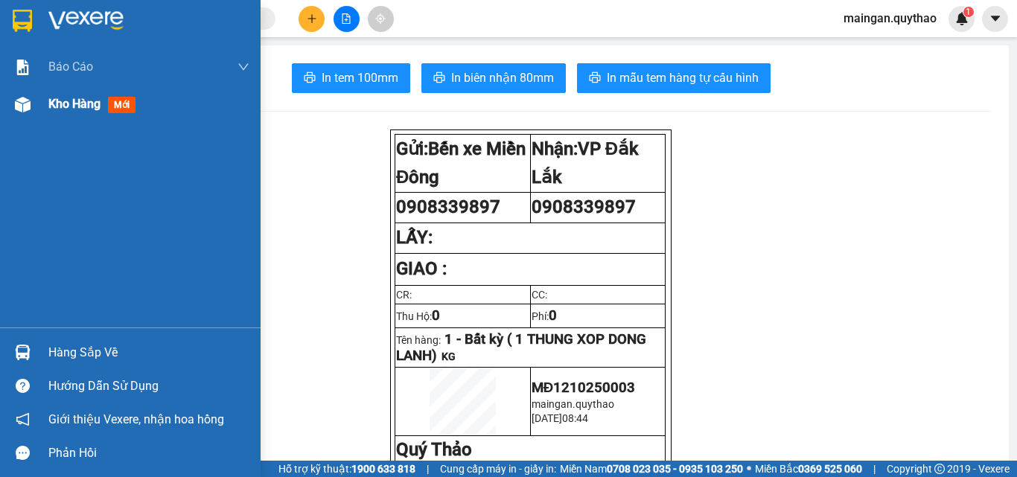
click at [16, 104] on img at bounding box center [23, 105] width 16 height 16
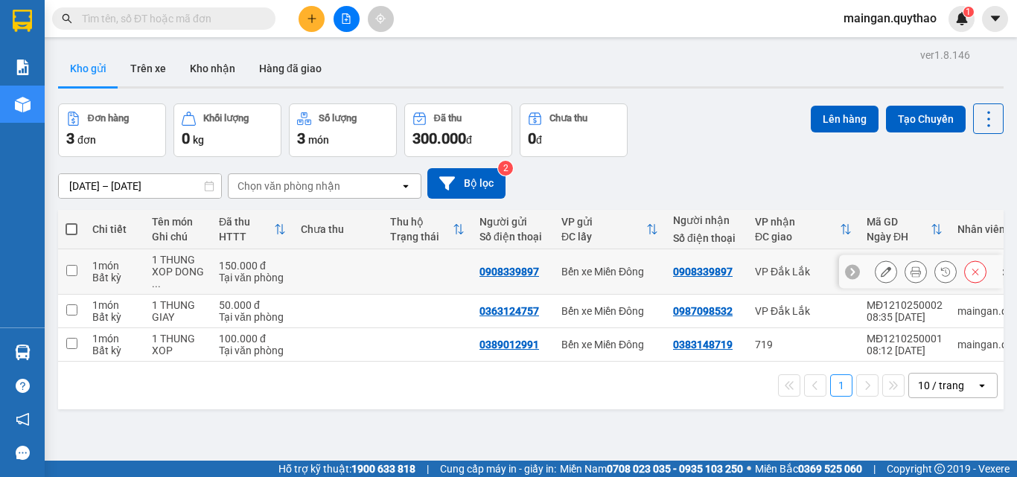
click at [880, 266] on button at bounding box center [885, 272] width 21 height 26
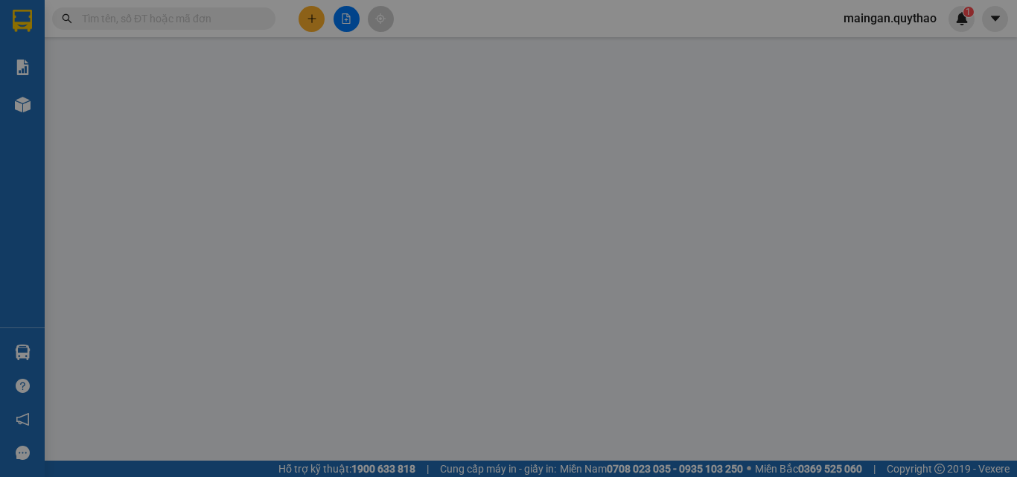
type input "0908339897"
type input "150.000"
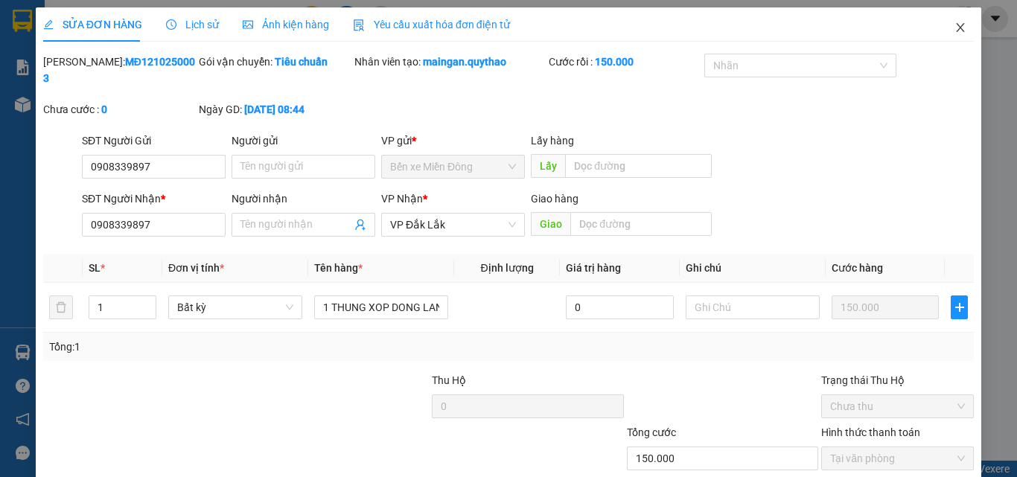
click at [956, 28] on span "Close" at bounding box center [960, 28] width 42 height 42
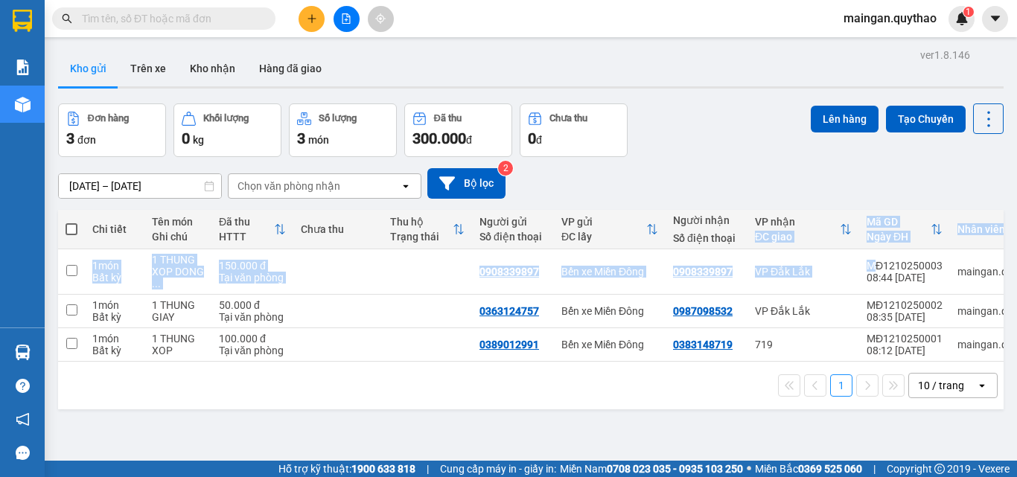
drag, startPoint x: 822, startPoint y: 222, endPoint x: 878, endPoint y: 267, distance: 71.9
click at [878, 267] on table "Chi tiết Tên món Ghi chú Đã thu HTTT Chưa thu Thu hộ Trạng thái Người gửi Số đi…" at bounding box center [553, 286] width 991 height 152
click at [320, 14] on button at bounding box center [311, 19] width 26 height 26
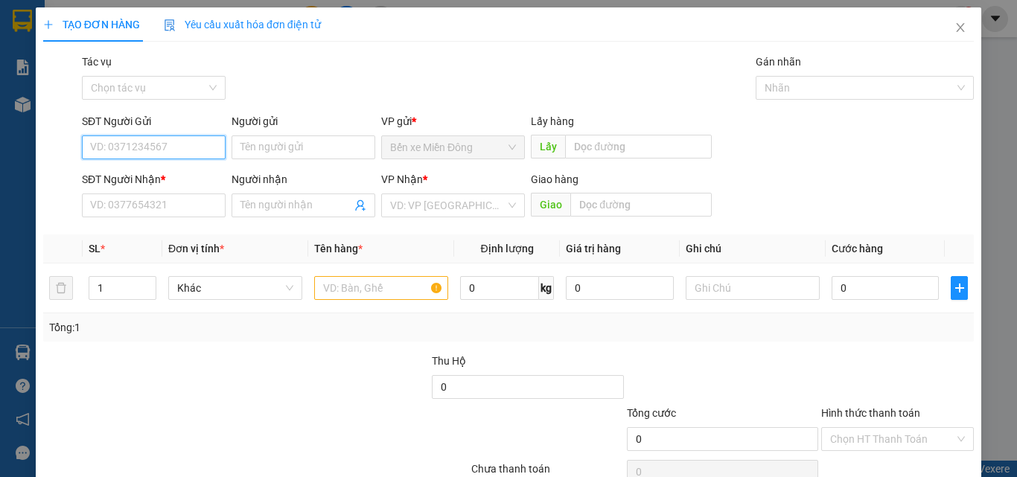
click at [98, 155] on input "SĐT Người Gửi" at bounding box center [154, 147] width 144 height 24
type input "0827176006"
click at [196, 218] on div "SĐT Người Nhận * VD: 0377654321" at bounding box center [154, 197] width 144 height 52
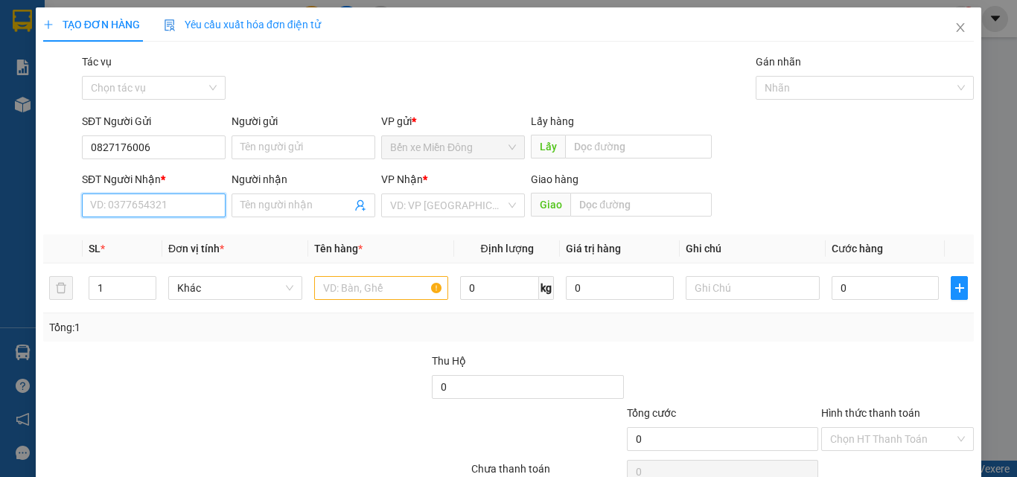
click at [175, 208] on input "SĐT Người Nhận *" at bounding box center [154, 205] width 144 height 24
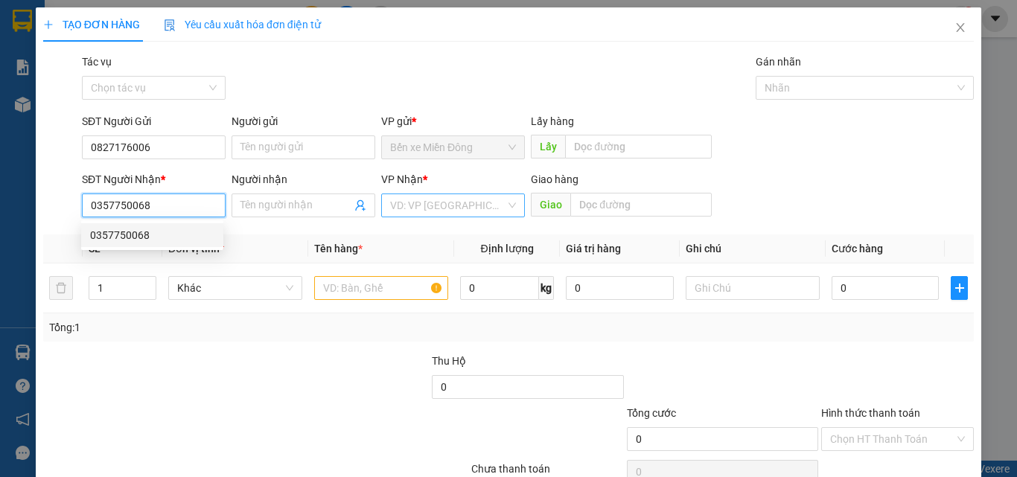
type input "0357750068"
click at [454, 210] on input "search" at bounding box center [447, 205] width 115 height 22
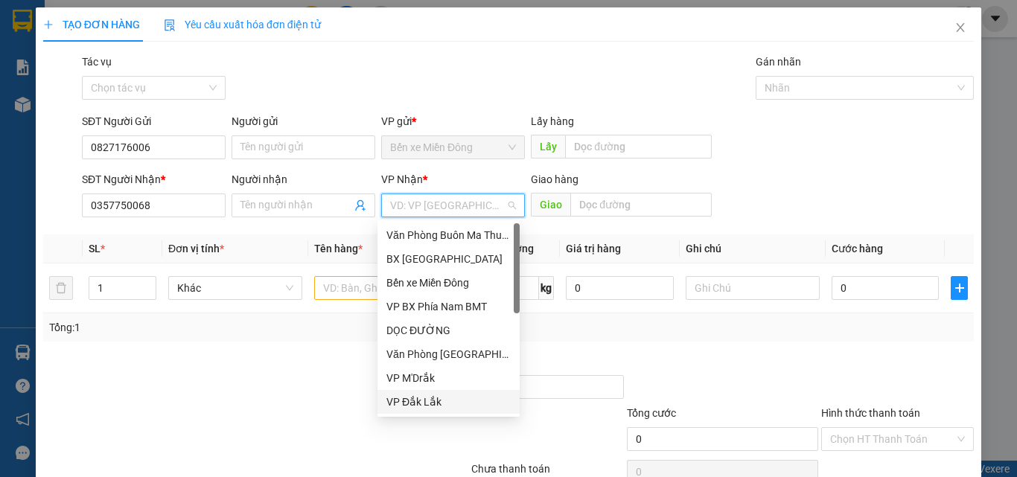
click at [439, 394] on div "VP Đắk Lắk" at bounding box center [448, 402] width 124 height 16
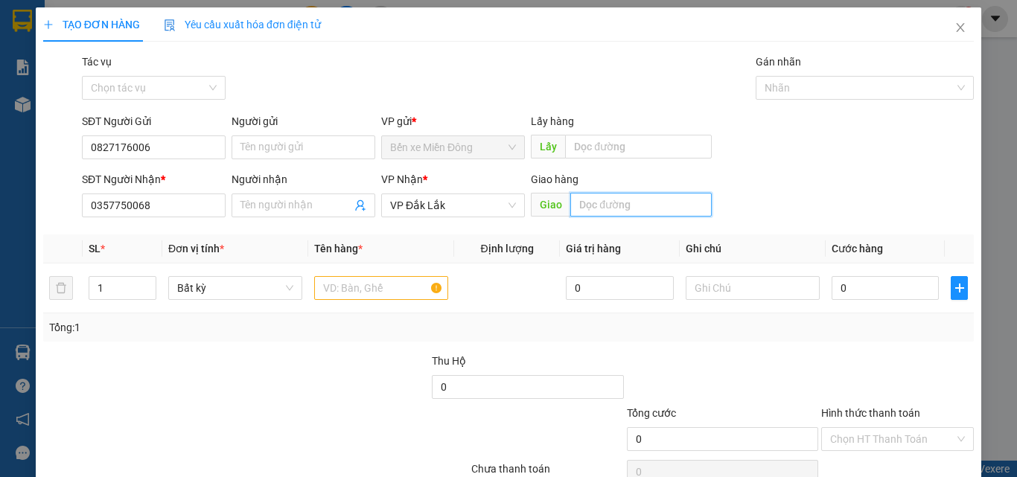
click at [629, 199] on input "text" at bounding box center [640, 205] width 141 height 24
type input "KM24"
click at [359, 298] on input "text" at bounding box center [381, 288] width 134 height 24
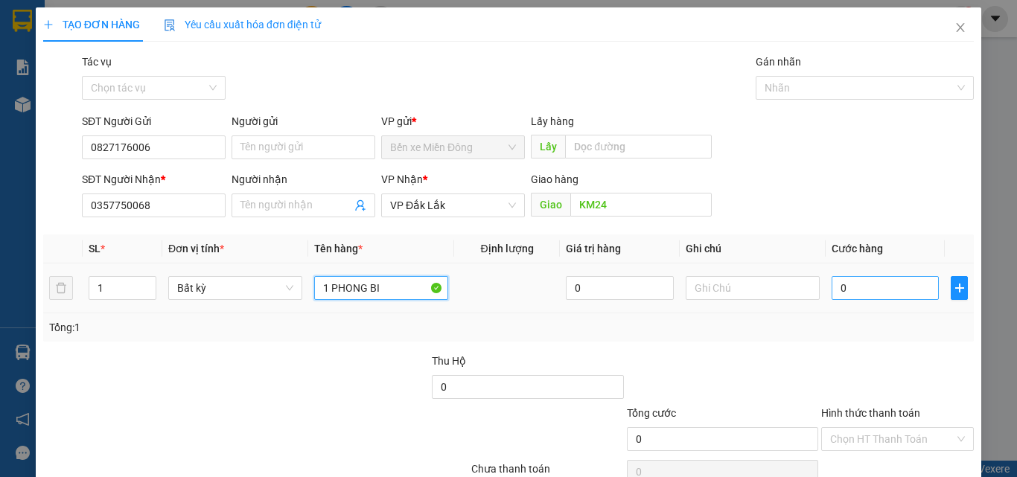
type input "1 PHONG BI"
click at [841, 295] on input "0" at bounding box center [884, 288] width 107 height 24
type input "5"
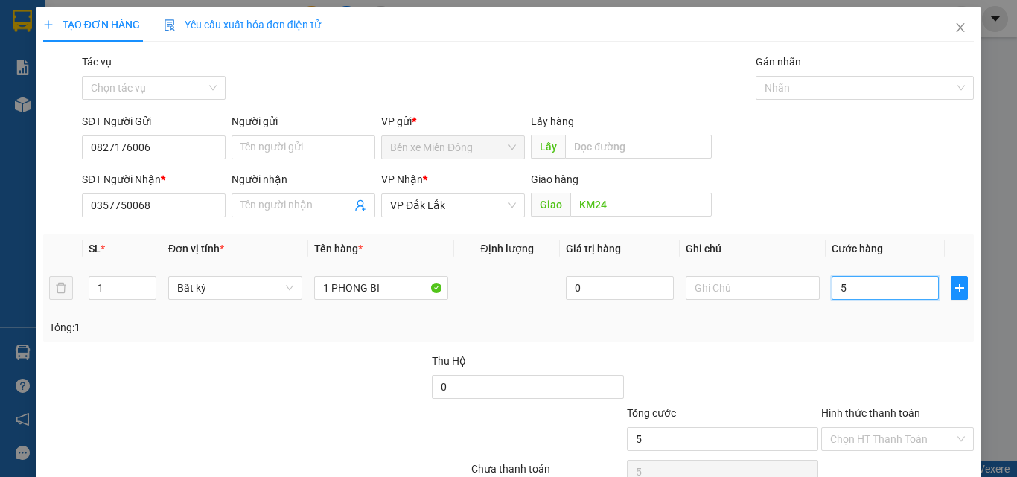
type input "50"
type input "500"
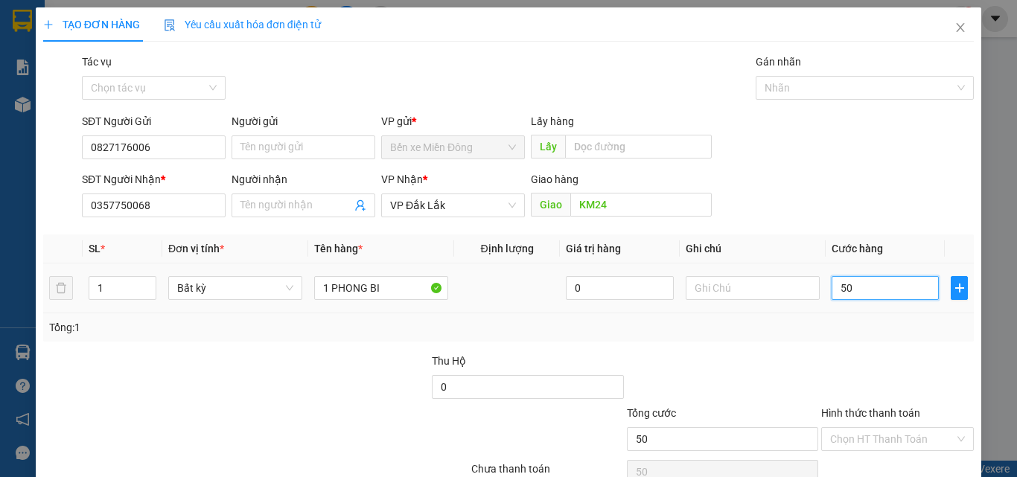
type input "500"
type input "5.000"
type input "50.000"
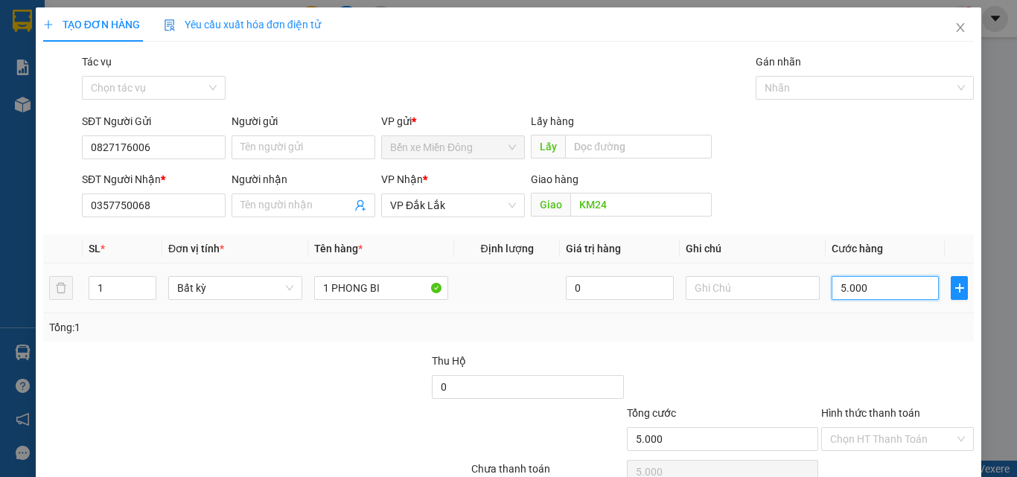
type input "50.000"
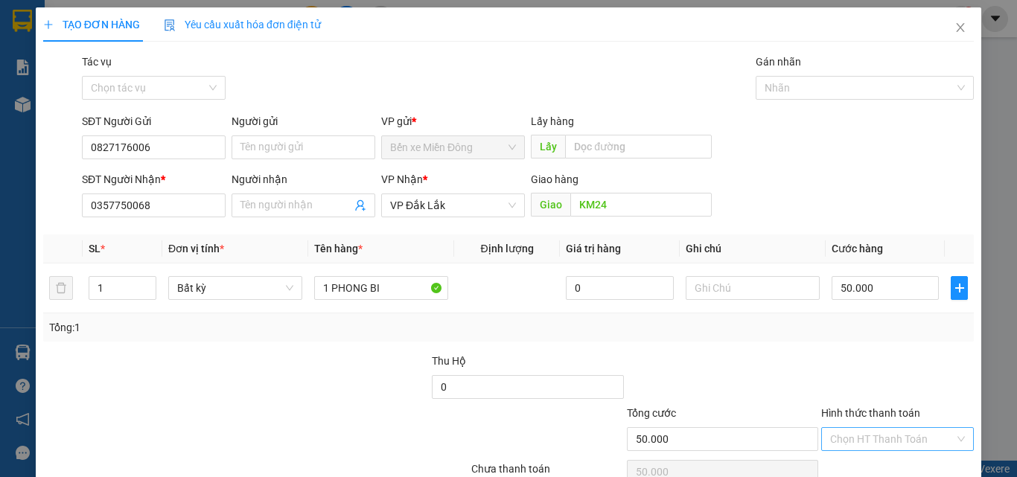
click at [880, 441] on input "Hình thức thanh toán" at bounding box center [892, 439] width 124 height 22
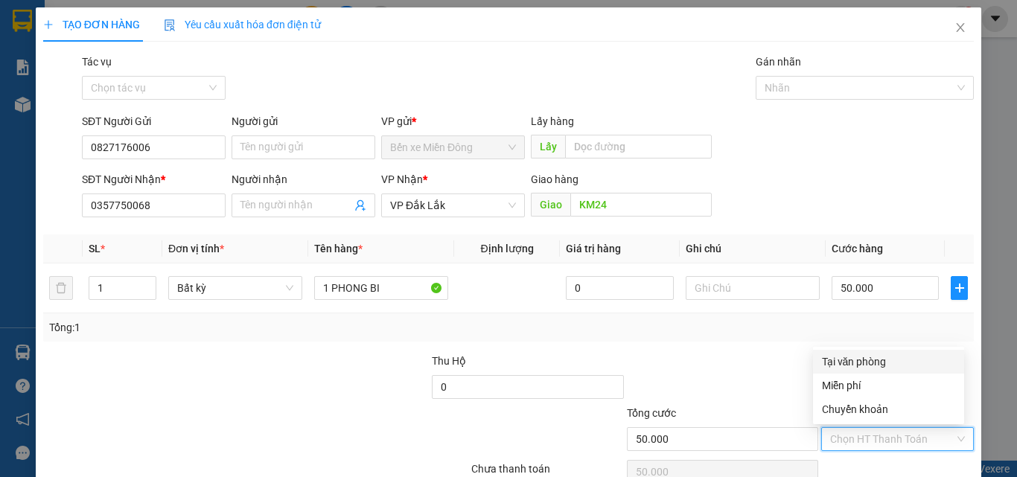
click at [878, 360] on div "Tại văn phòng" at bounding box center [888, 361] width 133 height 16
type input "0"
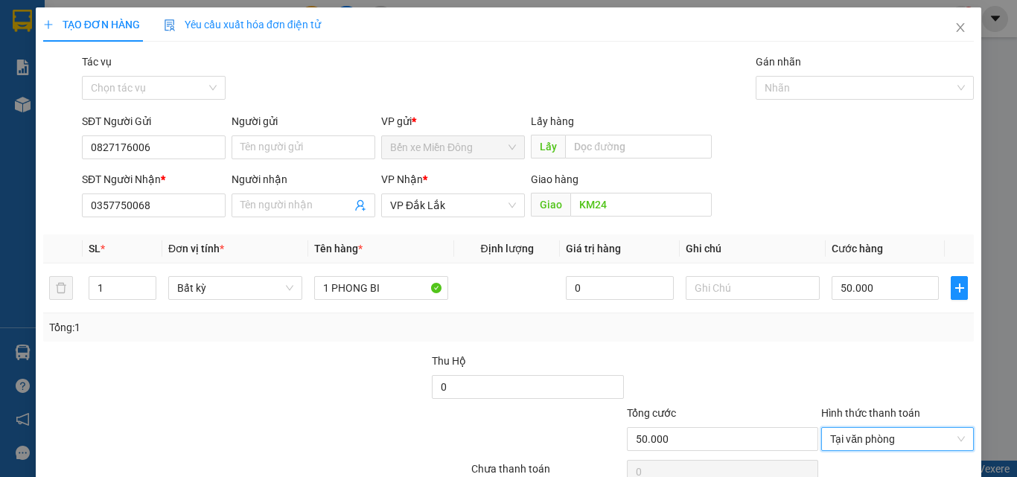
scroll to position [74, 0]
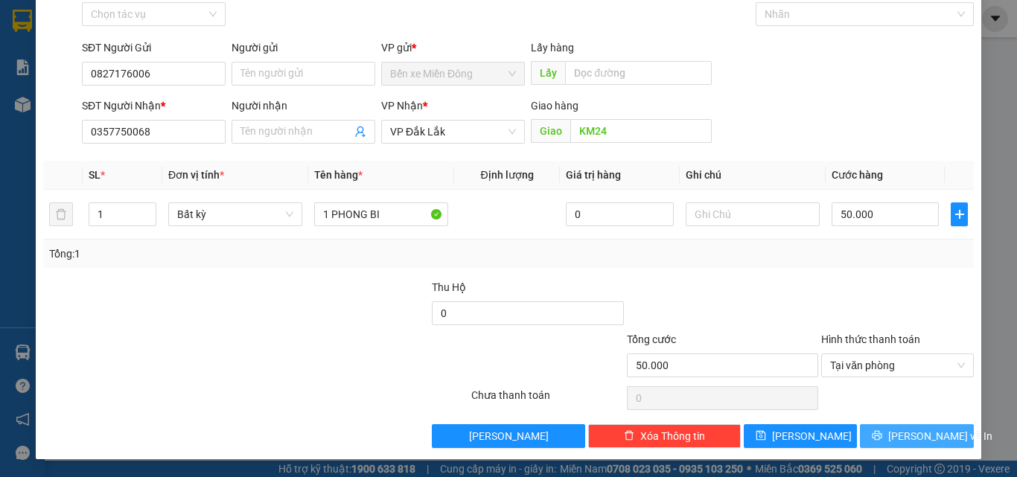
click at [881, 429] on button "[PERSON_NAME] và In" at bounding box center [917, 436] width 114 height 24
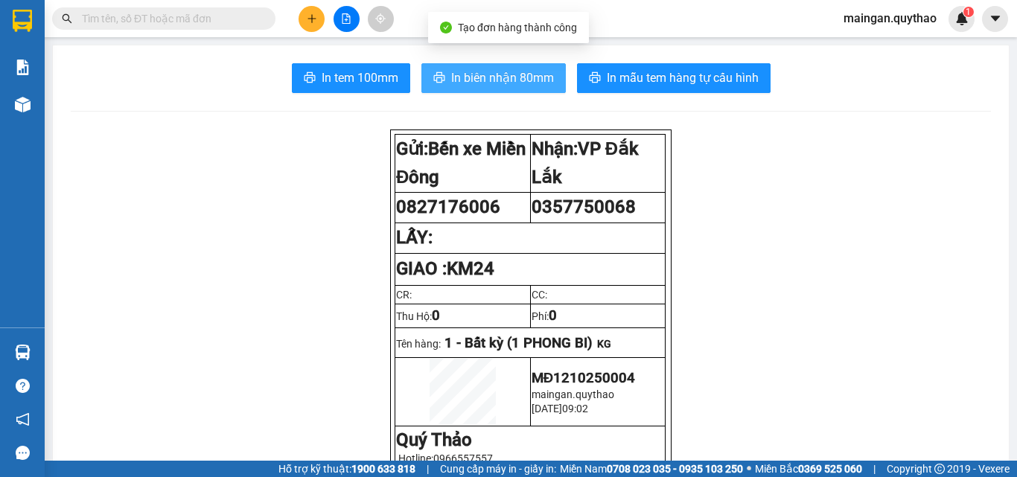
click at [477, 77] on span "In biên nhận 80mm" at bounding box center [502, 77] width 103 height 19
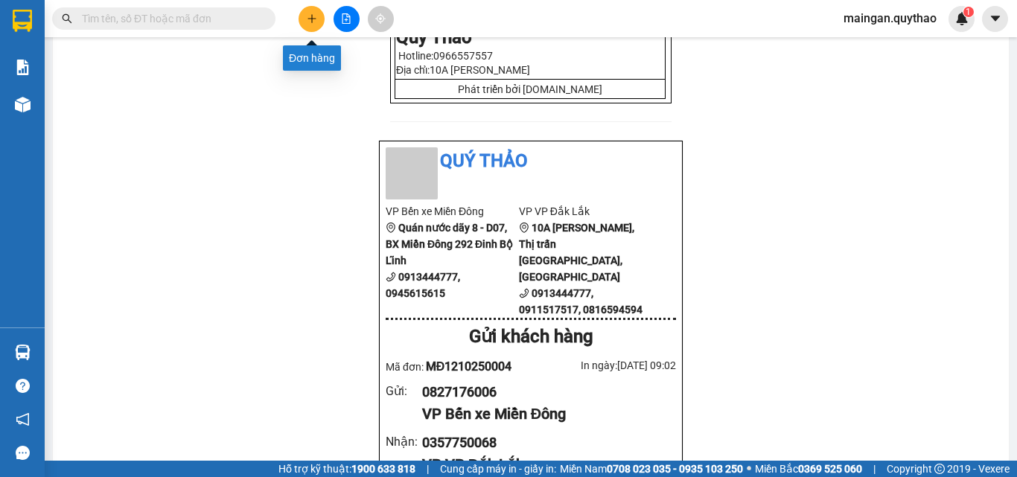
click at [303, 22] on button at bounding box center [311, 19] width 26 height 26
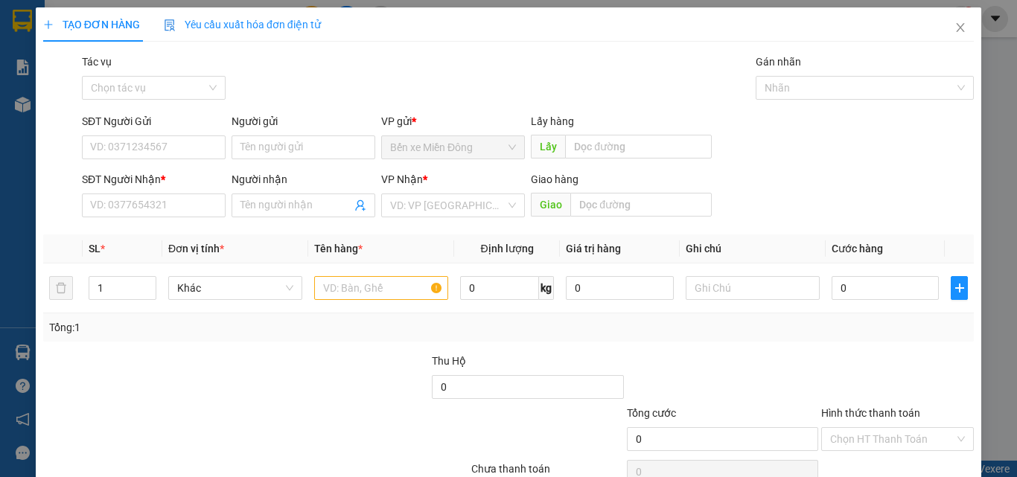
click at [156, 135] on div "SĐT Người Gửi" at bounding box center [154, 124] width 144 height 22
click at [158, 141] on input "SĐT Người Gửi" at bounding box center [154, 147] width 144 height 24
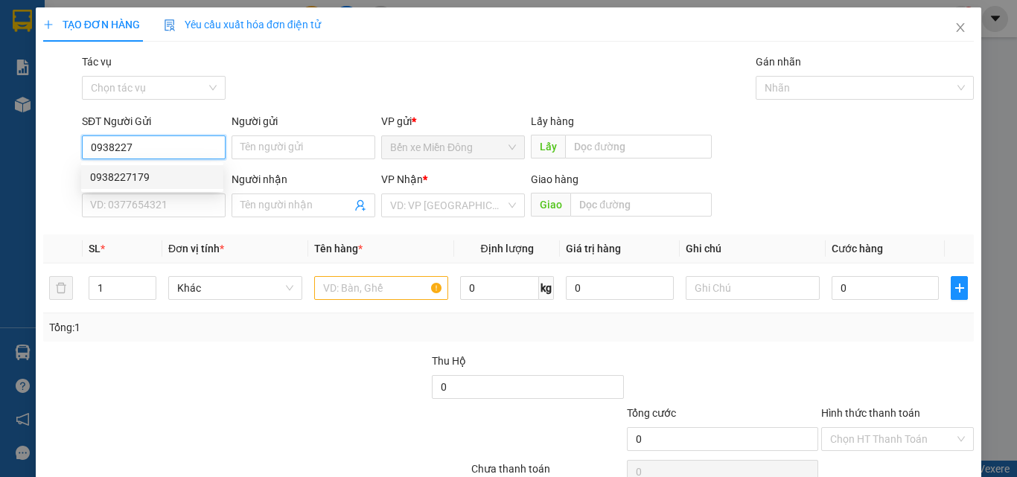
click at [160, 173] on div "0938227179" at bounding box center [152, 177] width 124 height 16
type input "0938227179"
type input "0908339897"
type input "0938227179"
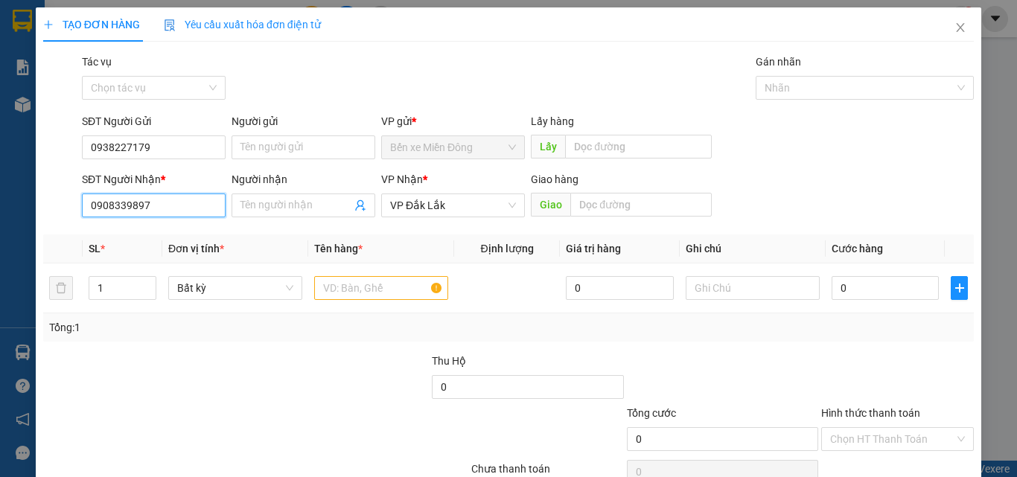
drag, startPoint x: 176, startPoint y: 205, endPoint x: 0, endPoint y: 220, distance: 176.3
click at [2, 217] on div "TẠO ĐƠN HÀNG Yêu cầu xuất hóa đơn điện tử Transit Pickup Surcharge Ids Transit …" at bounding box center [508, 238] width 1017 height 477
type input "0775026833"
click at [381, 297] on input "text" at bounding box center [381, 288] width 134 height 24
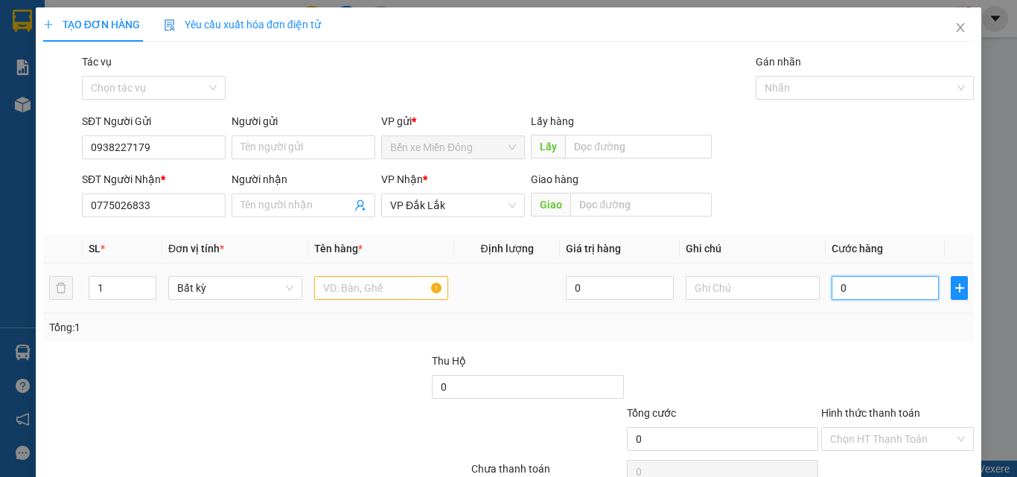
click at [871, 293] on input "0" at bounding box center [884, 288] width 107 height 24
click at [371, 301] on div at bounding box center [381, 288] width 134 height 30
click at [367, 278] on input "text" at bounding box center [381, 288] width 134 height 24
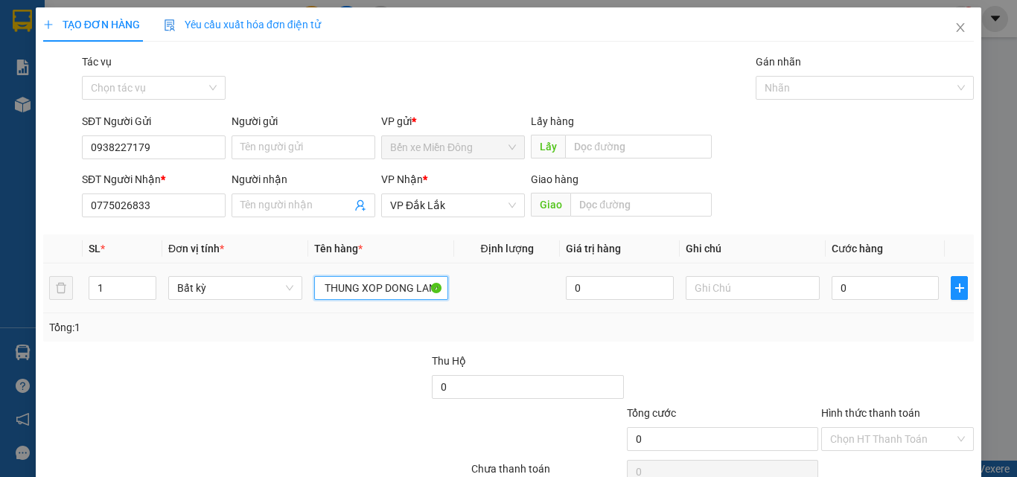
scroll to position [0, 14]
type input "1 THUNG XOP DONG LANH"
drag, startPoint x: 811, startPoint y: 189, endPoint x: 863, endPoint y: 400, distance: 217.7
click at [812, 190] on div "SĐT Người Nhận * 0775026833 Người nhận Tên người nhận VP Nhận * VP [GEOGRAPHIC_…" at bounding box center [527, 197] width 897 height 52
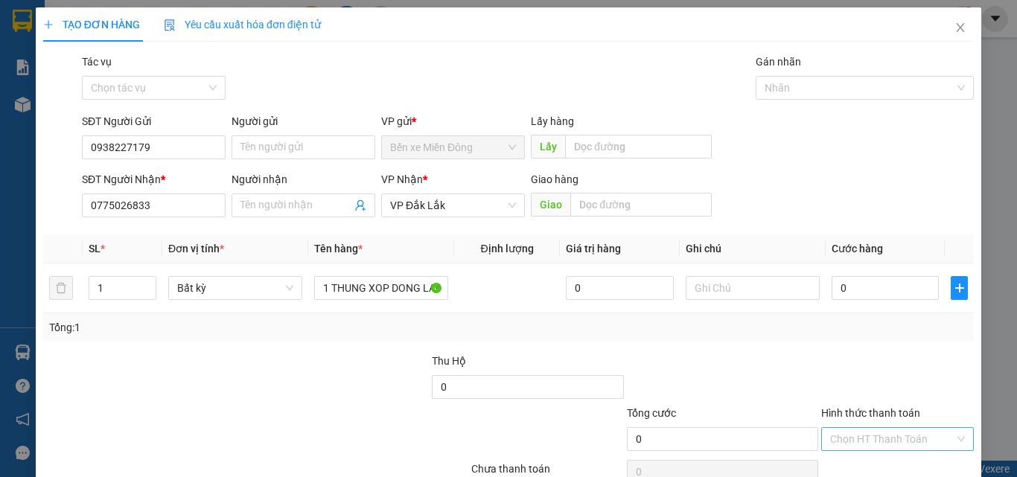
click at [865, 438] on input "Hình thức thanh toán" at bounding box center [892, 439] width 124 height 22
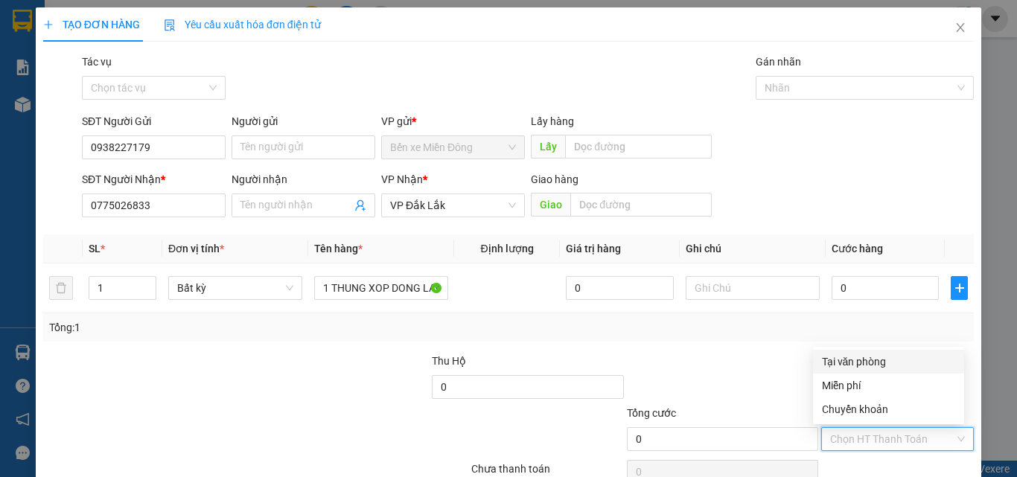
click at [854, 362] on div "Tại văn phòng" at bounding box center [888, 361] width 133 height 16
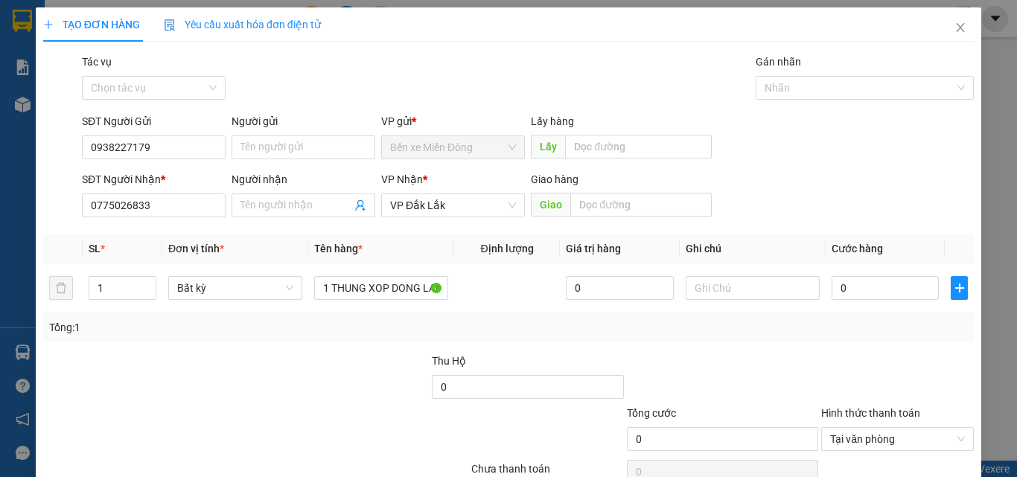
click at [799, 156] on div "SĐT Người Gửi 0938227179 Người gửi Tên người gửi VP gửi * Bến xe Miền Đông Lấy …" at bounding box center [527, 139] width 897 height 52
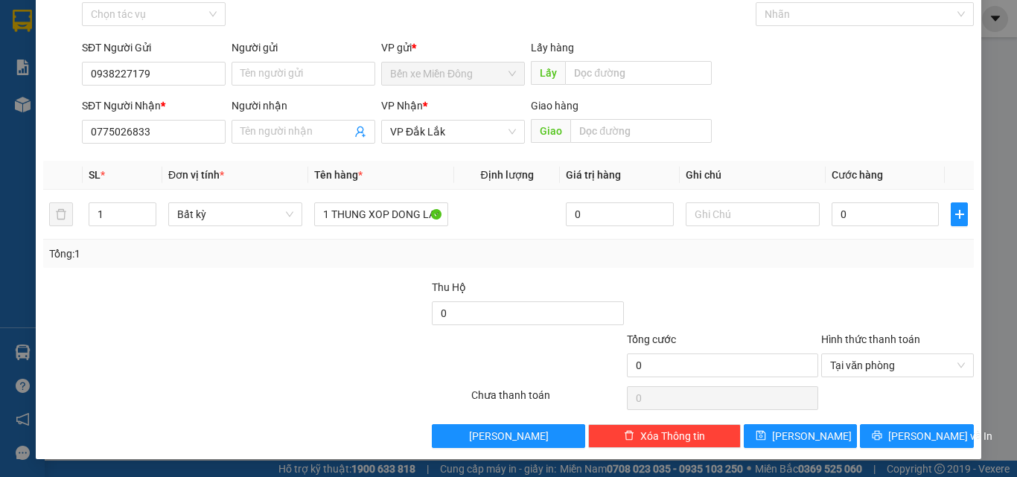
click at [804, 121] on div "SĐT Người Nhận * 0775026833 Người nhận Tên người nhận VP Nhận * VP [GEOGRAPHIC_…" at bounding box center [527, 123] width 897 height 52
click at [700, 251] on div "Tổng: 1" at bounding box center [508, 254] width 918 height 16
drag, startPoint x: 793, startPoint y: 109, endPoint x: 875, endPoint y: 150, distance: 91.9
click at [794, 109] on div "SĐT Người Nhận * 0775026833 Người nhận Tên người nhận VP Nhận * VP [GEOGRAPHIC_…" at bounding box center [527, 123] width 897 height 52
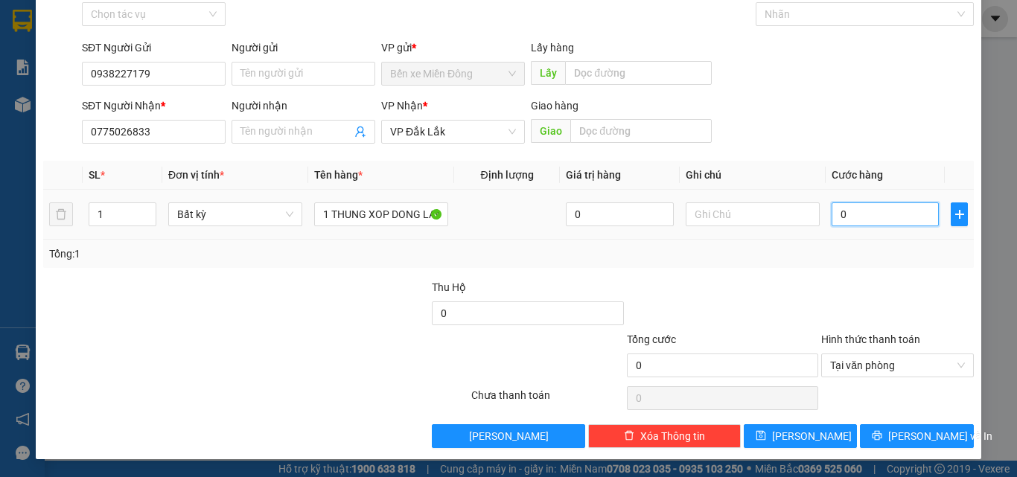
click at [851, 213] on input "0" at bounding box center [884, 214] width 107 height 24
type input "1"
type input "1.000"
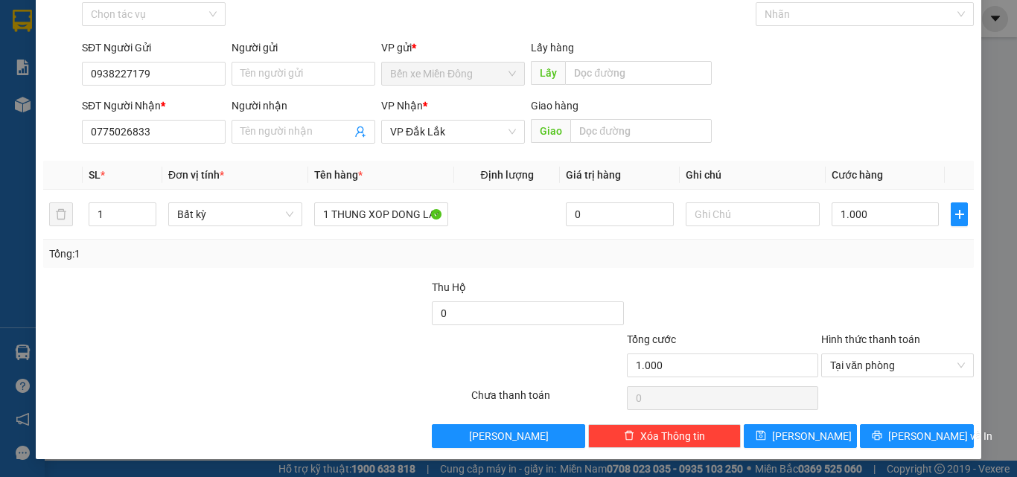
drag, startPoint x: 880, startPoint y: 95, endPoint x: 944, endPoint y: 119, distance: 69.0
click at [889, 97] on form "SĐT Người Gửi 0938227179 Người gửi Tên người gửi VP gửi * Bến xe Miền Đông Lấy …" at bounding box center [508, 94] width 930 height 110
click at [889, 211] on input "1.000" at bounding box center [884, 214] width 107 height 24
type input "1.000.000"
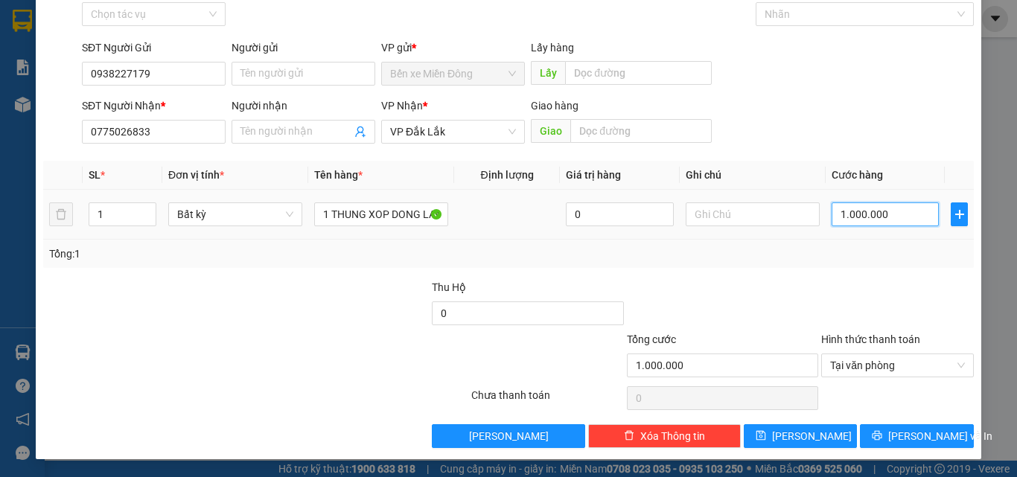
click at [886, 217] on input "1.000.000" at bounding box center [884, 214] width 107 height 24
drag, startPoint x: 886, startPoint y: 217, endPoint x: 735, endPoint y: 252, distance: 155.8
click at [735, 252] on div "SL * Đơn vị tính * Tên hàng * Định lượng Giá trị hàng Ghi chú Cước hàng 1 Bất k…" at bounding box center [508, 214] width 930 height 107
type input "1"
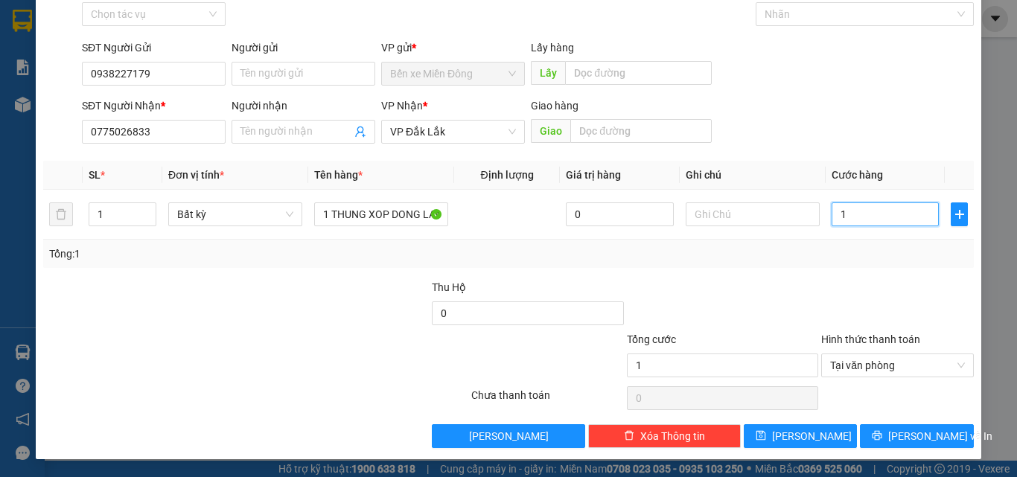
type input "15"
type input "1"
type input "1.000"
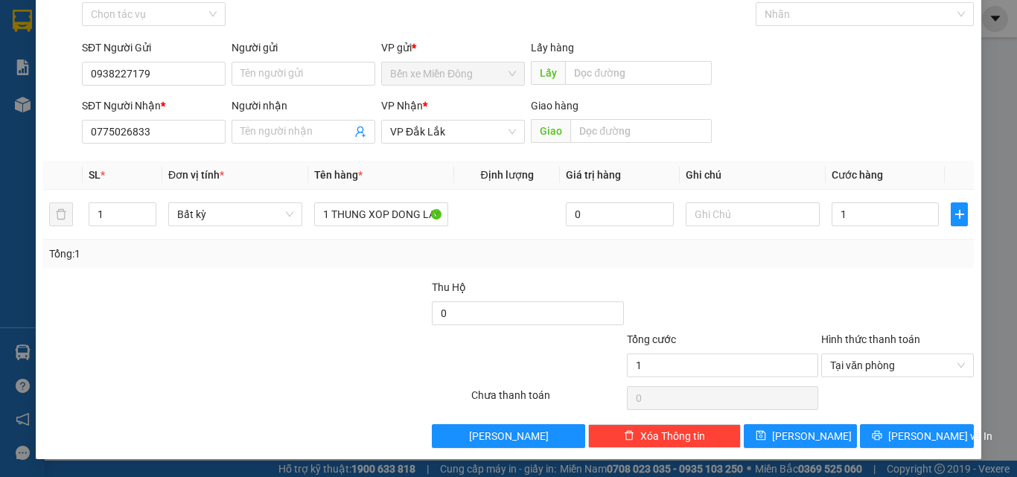
type input "1.000"
type input "1.000.000"
click at [664, 133] on input "text" at bounding box center [640, 131] width 141 height 24
click at [865, 121] on div "SĐT Người Nhận * 0775026833 Người nhận Tên người nhận VP Nhận * VP [GEOGRAPHIC_…" at bounding box center [527, 123] width 897 height 52
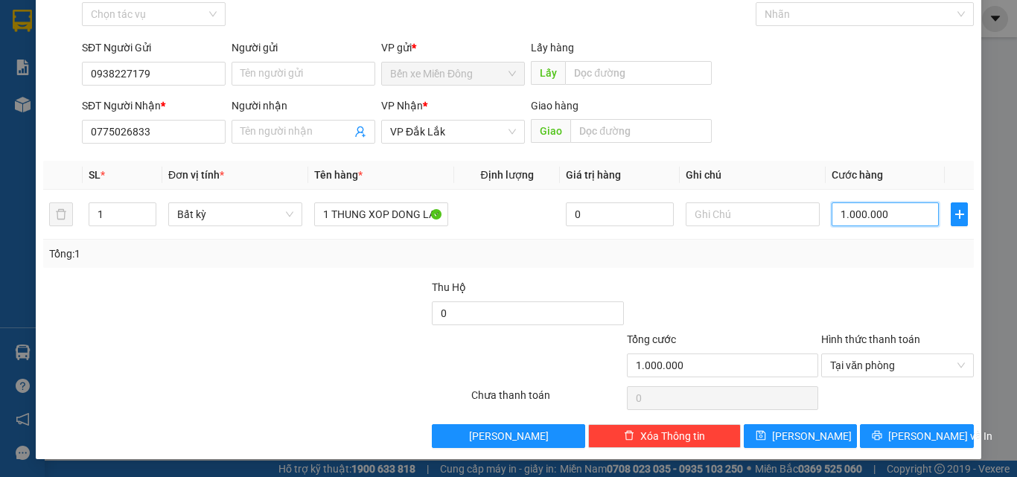
type input "1"
type input "15"
type input "150"
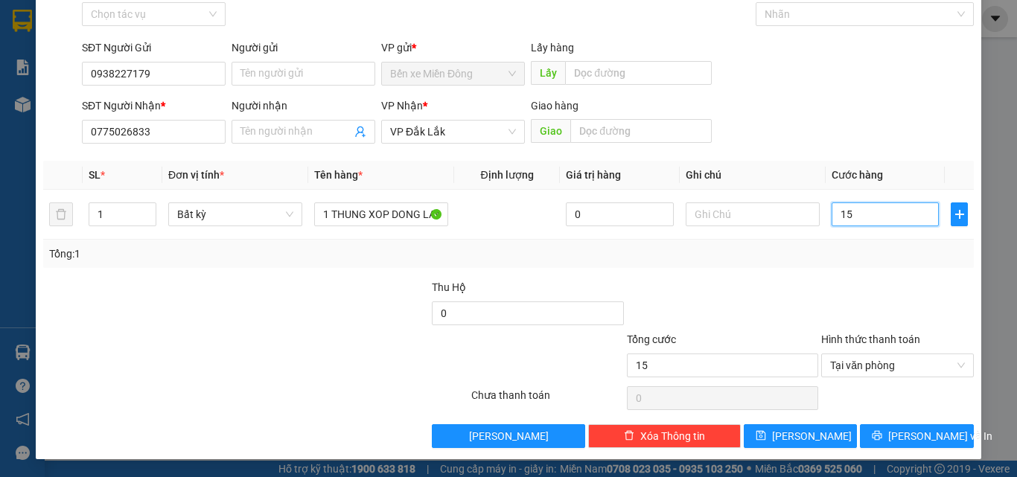
type input "150"
type input "1.500"
type input "15.000"
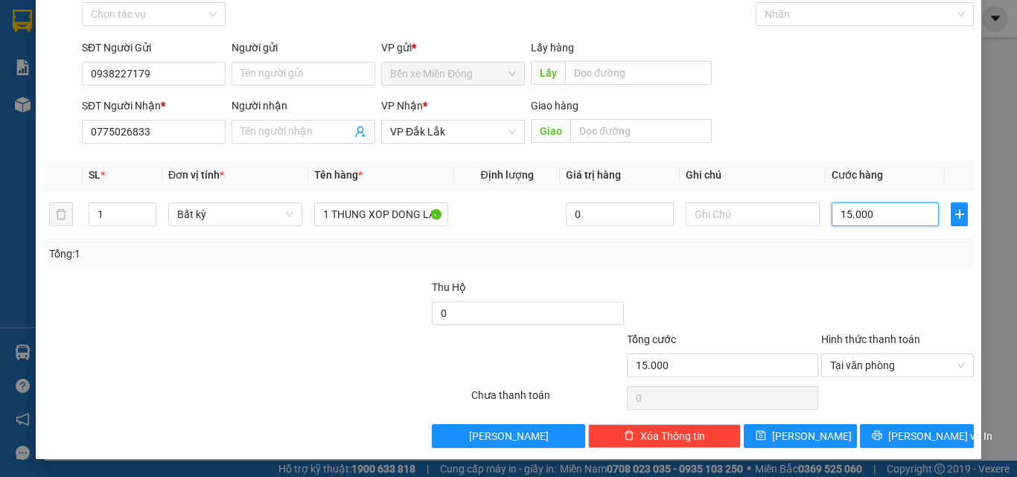
type input "150.000"
type input "15.000"
type input "1.500"
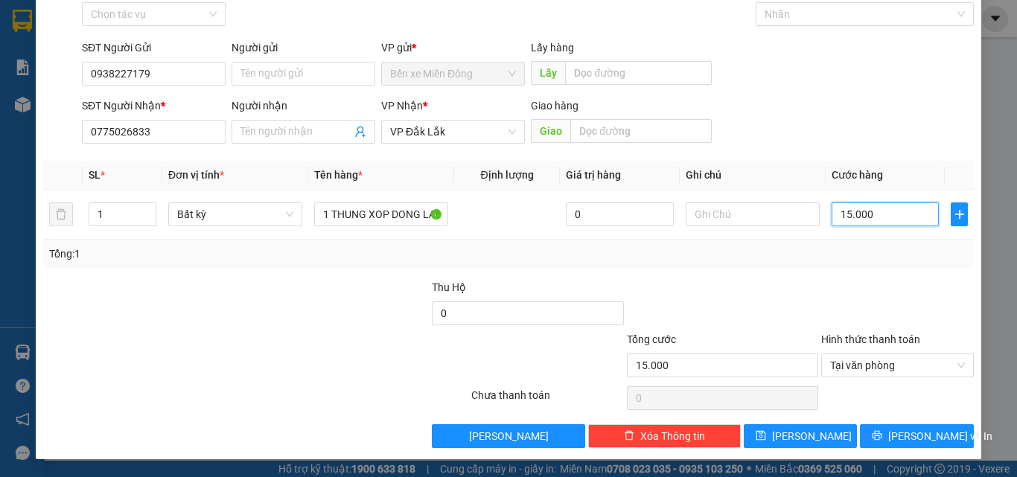
type input "1.500"
type input "150"
type input "15"
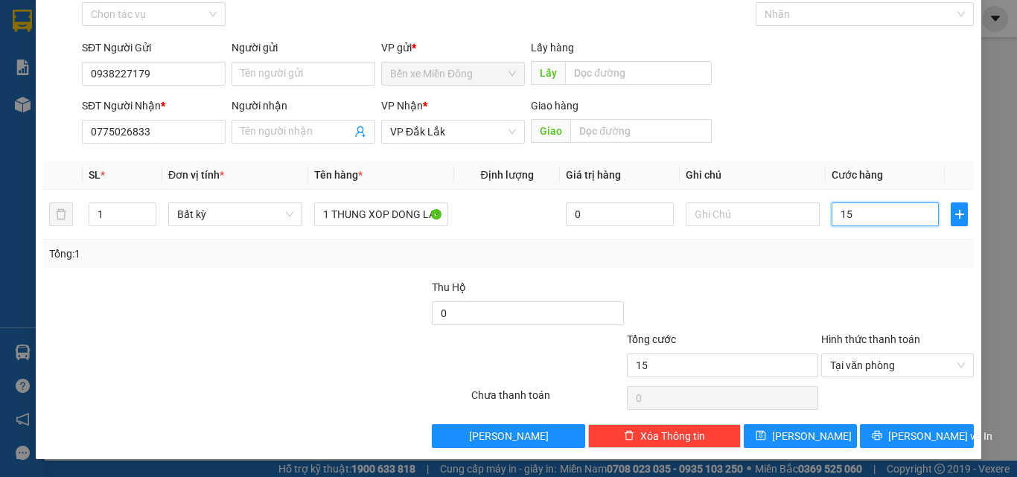
type input "1"
type input "0"
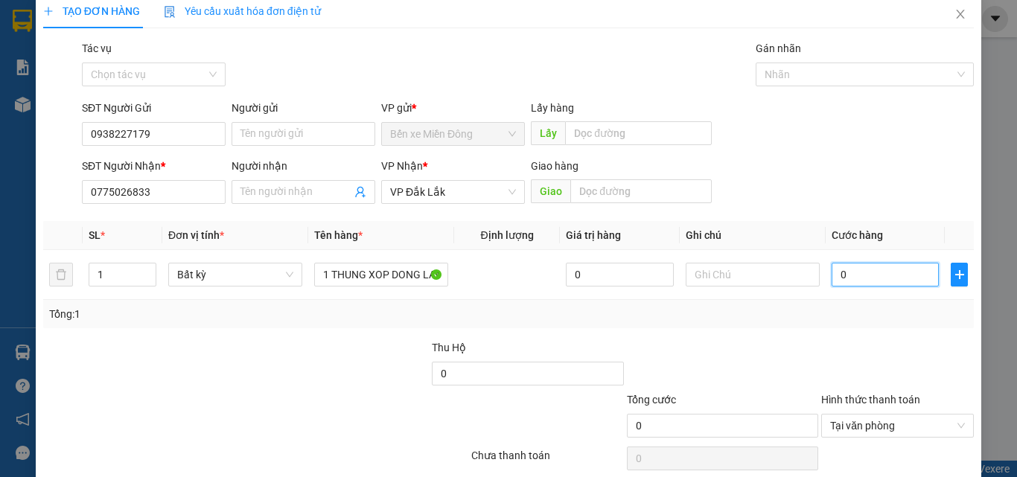
scroll to position [0, 0]
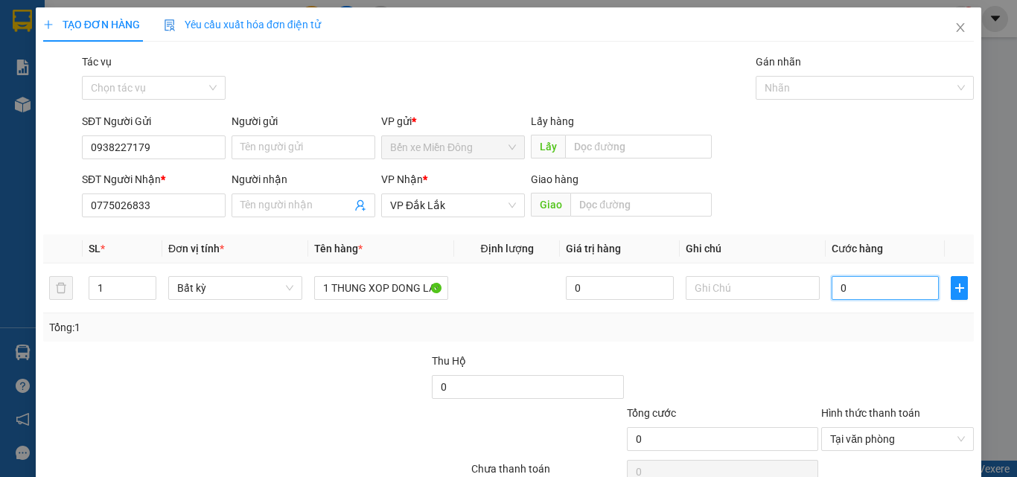
type input "0"
drag, startPoint x: 823, startPoint y: 187, endPoint x: 801, endPoint y: 214, distance: 35.0
drag, startPoint x: 801, startPoint y: 214, endPoint x: 952, endPoint y: 35, distance: 234.0
click at [952, 35] on span "Close" at bounding box center [960, 28] width 42 height 42
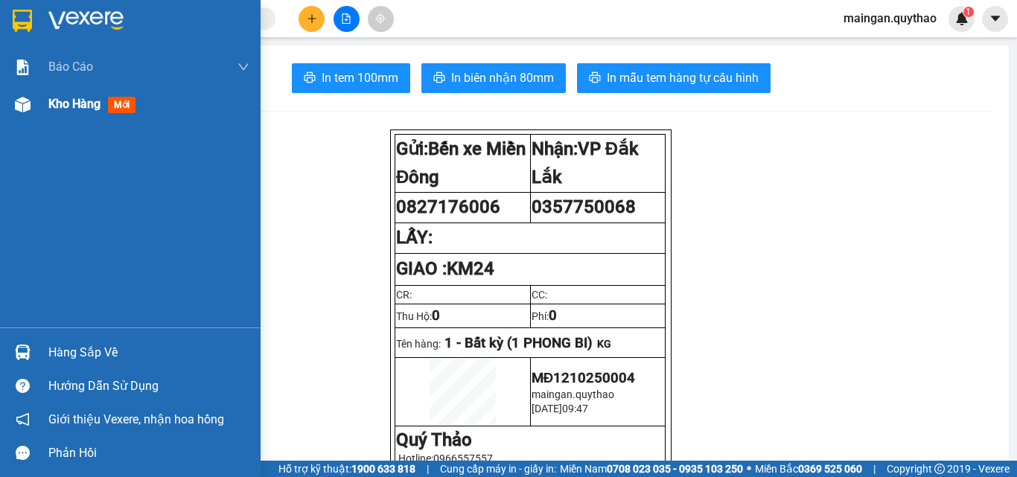
click at [42, 109] on div "Kho hàng mới" at bounding box center [130, 104] width 260 height 37
